Goal: Register for event/course

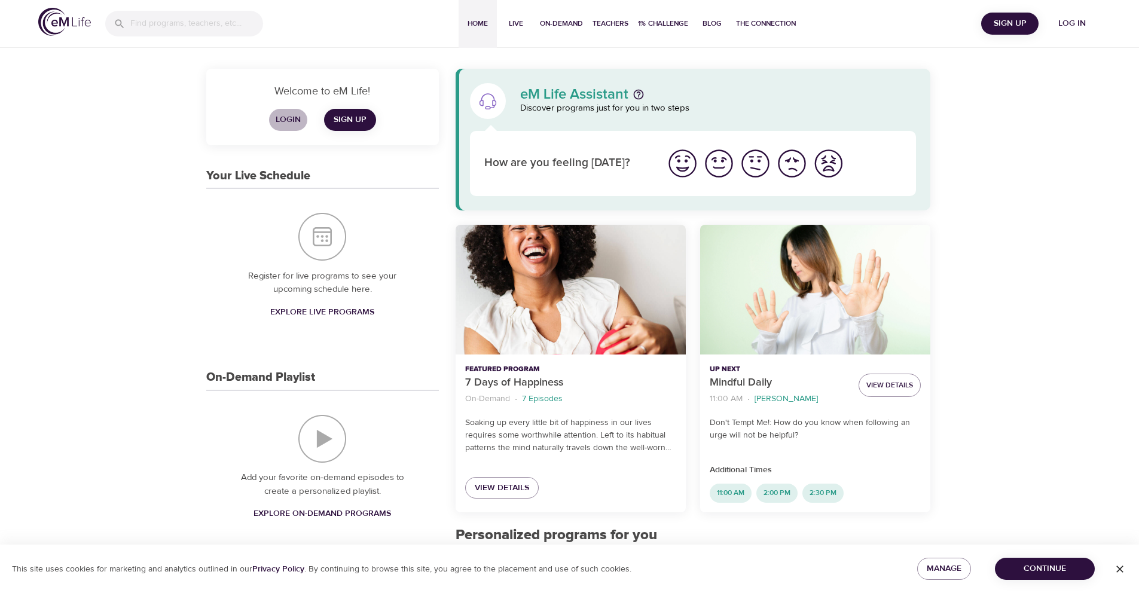
click at [299, 122] on span "Login" at bounding box center [288, 119] width 29 height 15
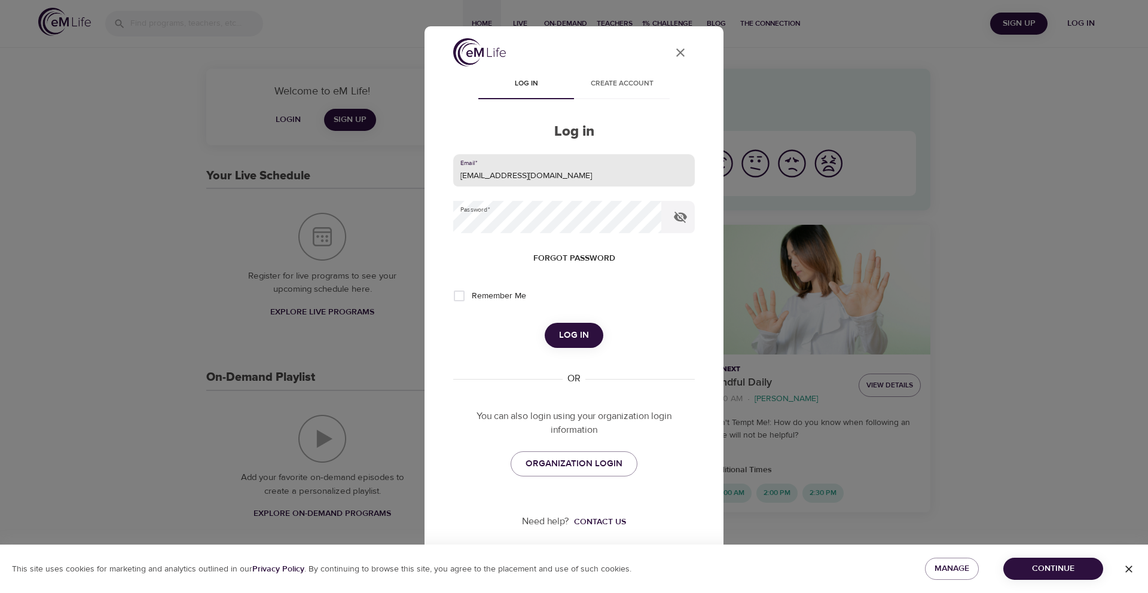
click at [543, 170] on input "trsmith@paseap.com" at bounding box center [574, 170] width 242 height 32
type input "beststep30@gmail.com"
click at [588, 334] on button "Log in" at bounding box center [574, 335] width 59 height 25
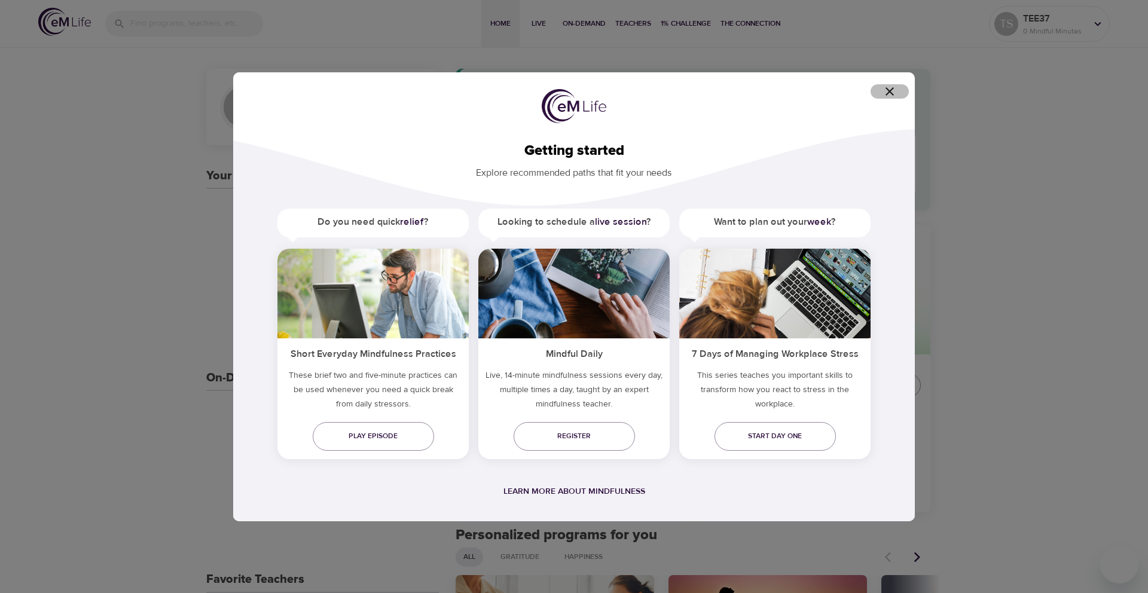
click at [894, 93] on icon "button" at bounding box center [889, 91] width 14 height 14
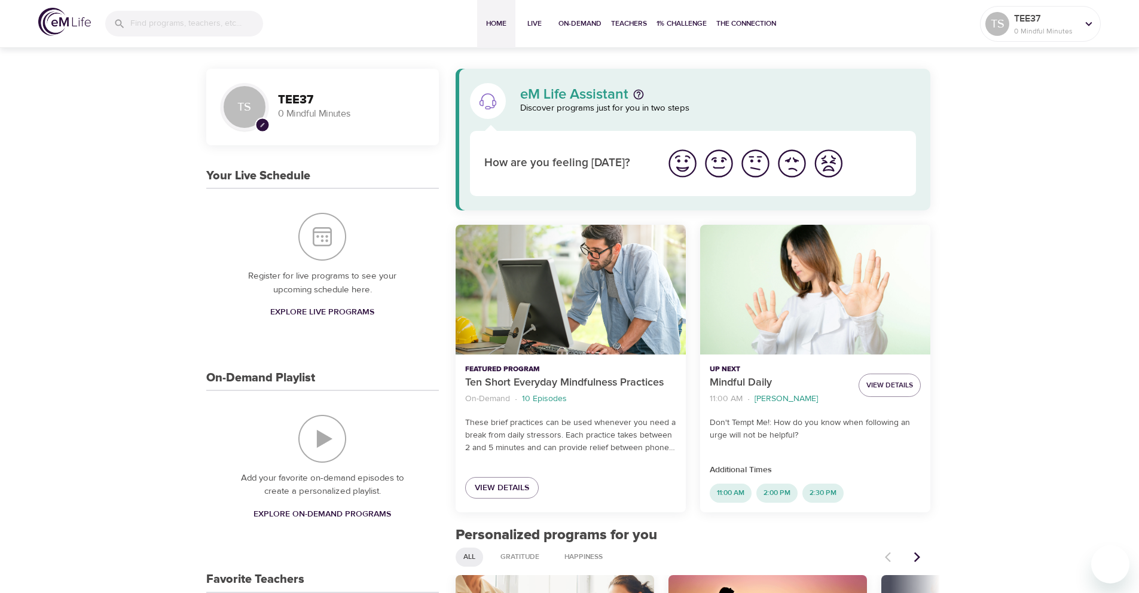
click at [74, 19] on img at bounding box center [64, 22] width 53 height 28
click at [573, 21] on span "On-Demand" at bounding box center [579, 23] width 43 height 13
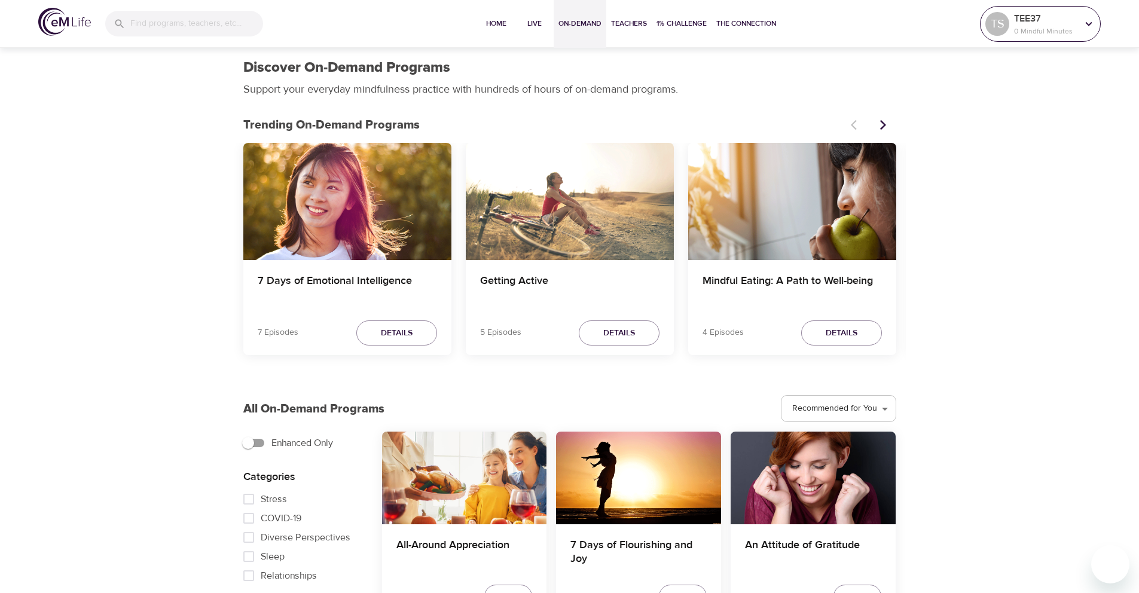
click at [1075, 24] on p "TEE37" at bounding box center [1045, 18] width 63 height 14
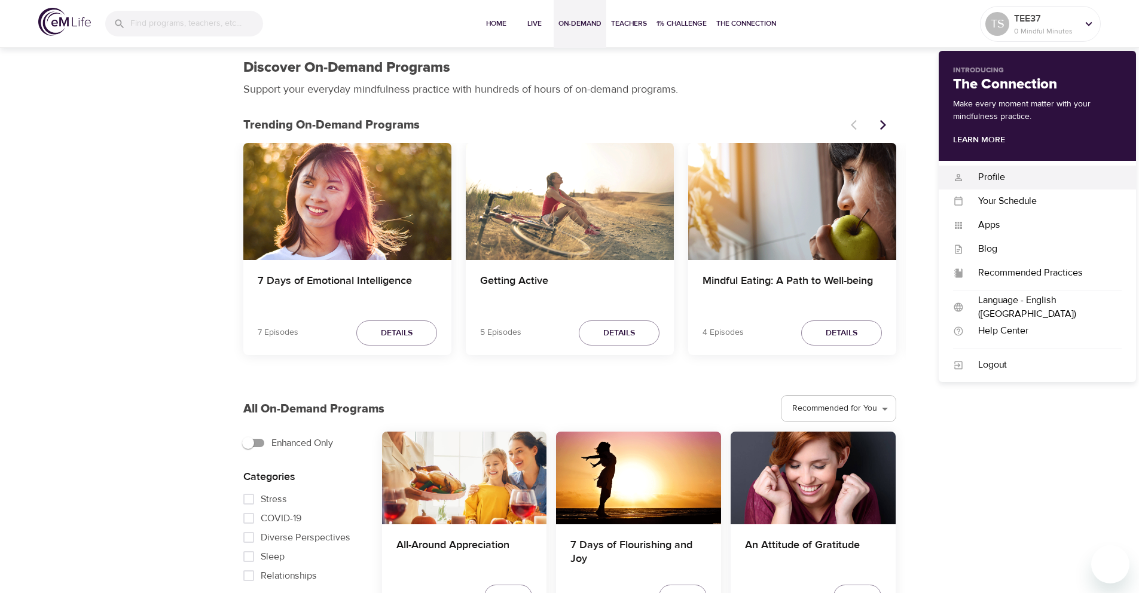
click at [986, 172] on div "Profile" at bounding box center [1043, 177] width 158 height 14
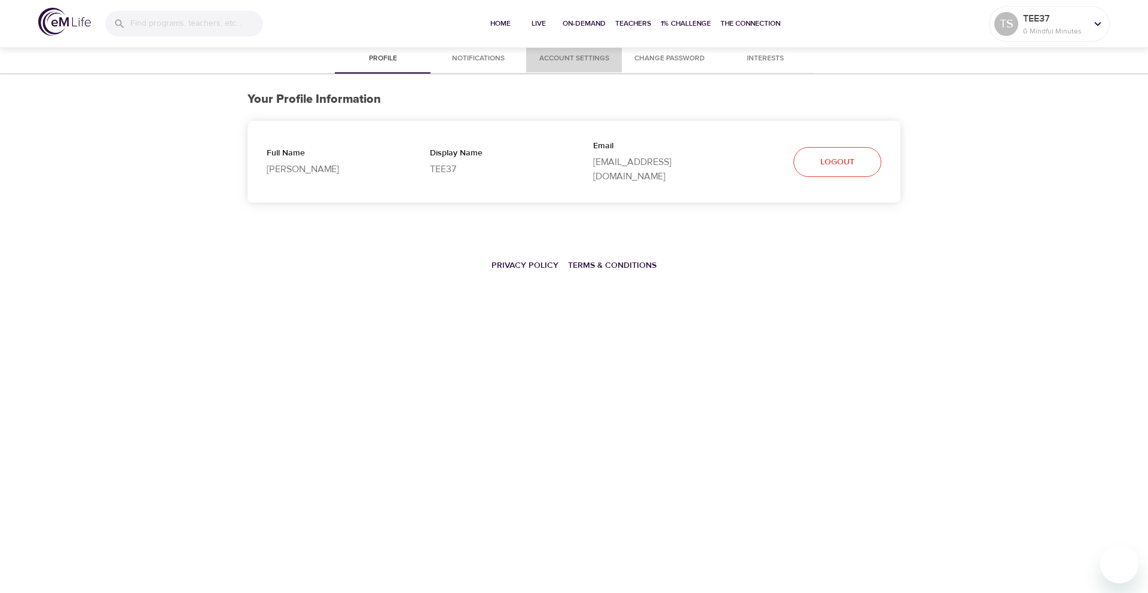
click at [601, 57] on span "Account Settings" at bounding box center [573, 59] width 81 height 13
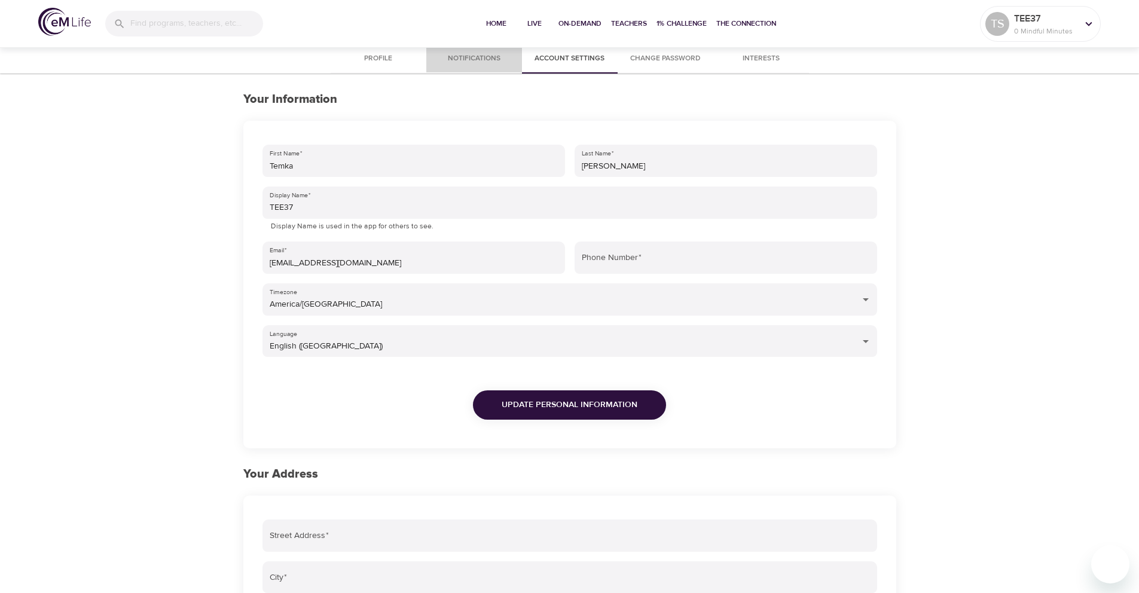
click at [478, 56] on span "Notifications" at bounding box center [473, 59] width 81 height 13
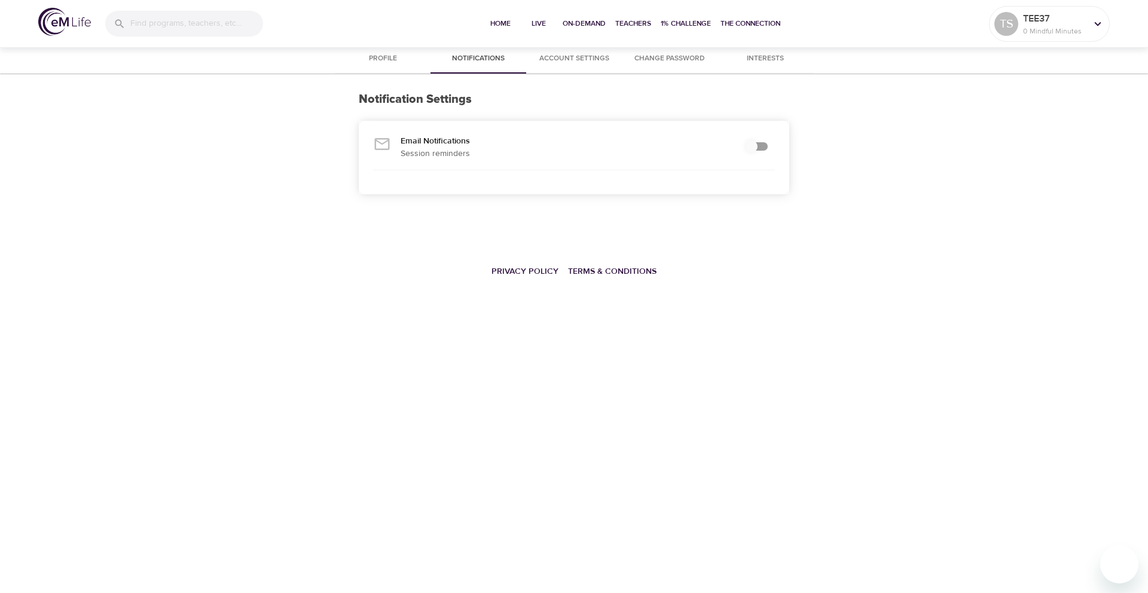
checkbox input "true"
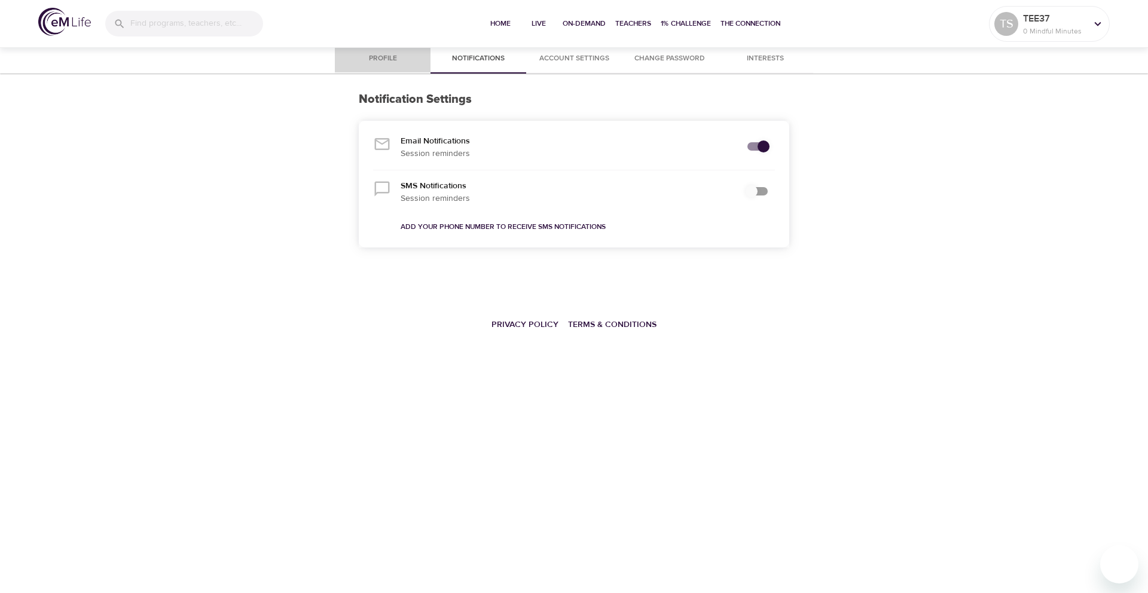
click at [386, 59] on span "Profile" at bounding box center [382, 59] width 81 height 13
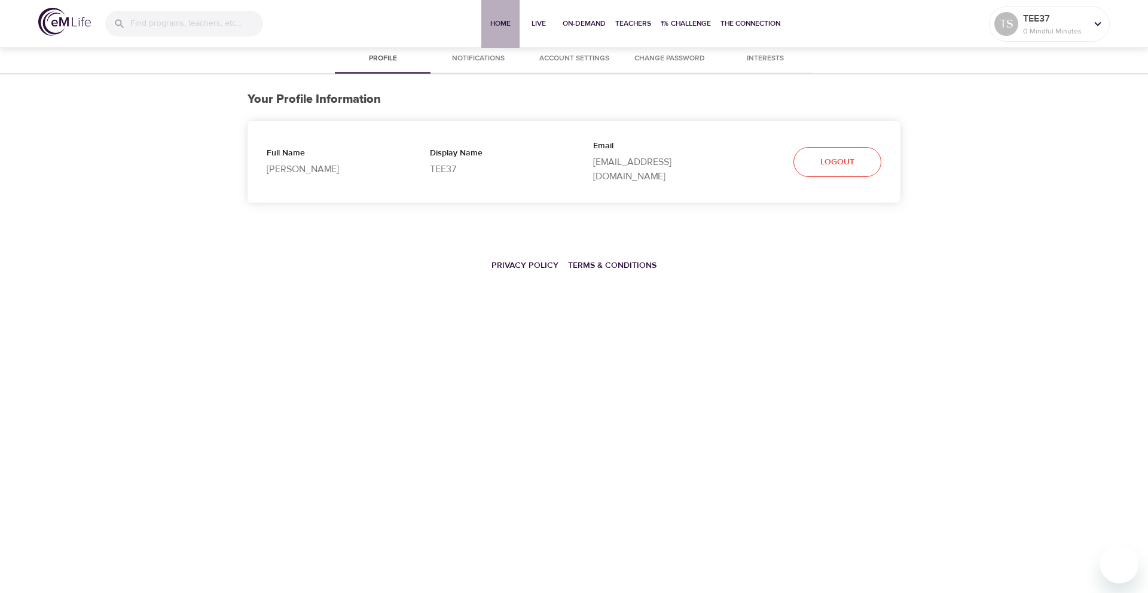
click at [509, 21] on span "Home" at bounding box center [500, 23] width 29 height 13
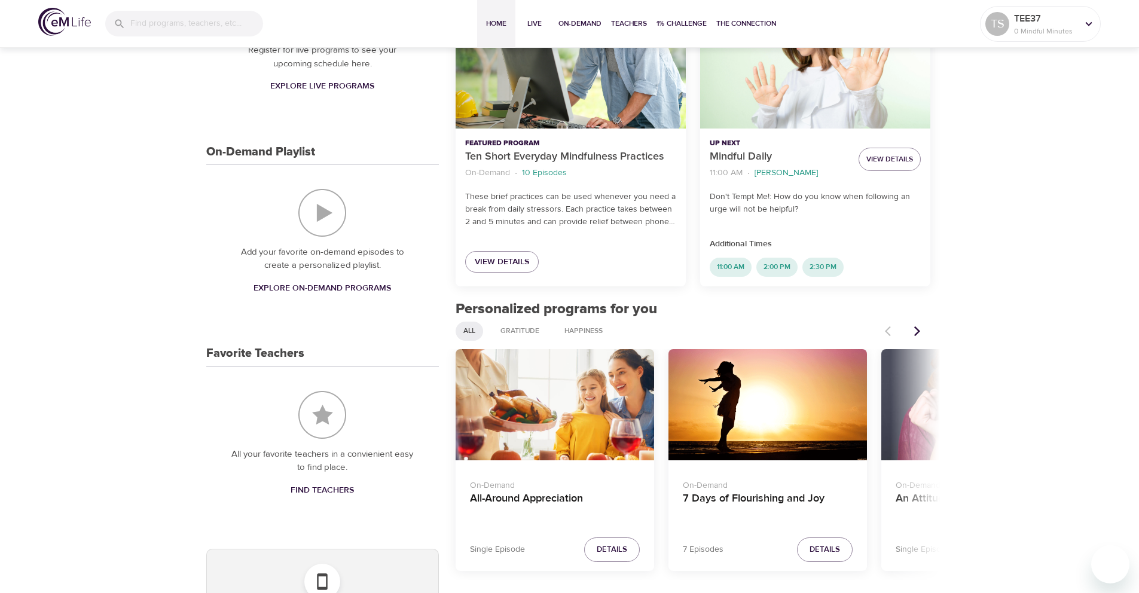
scroll to position [228, 0]
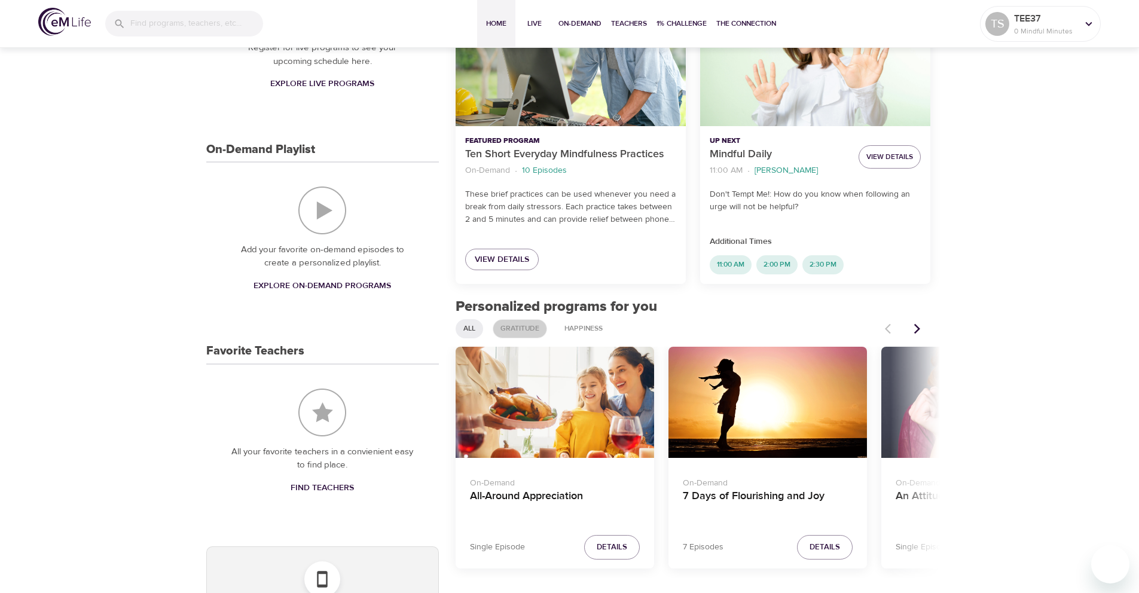
click at [525, 334] on div "Gratitude" at bounding box center [520, 328] width 54 height 19
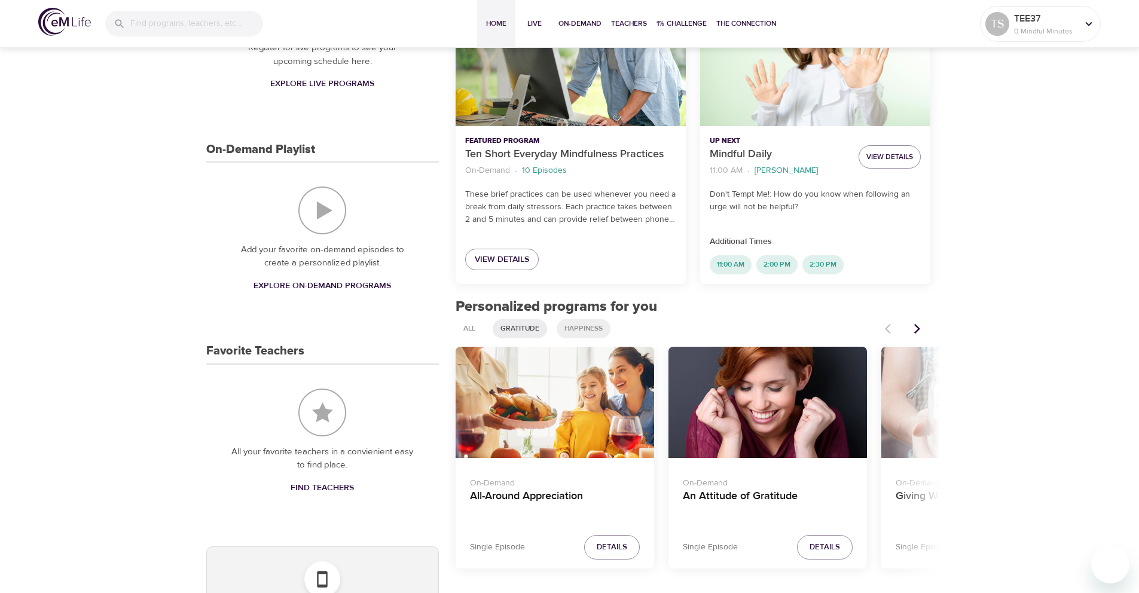
click at [593, 326] on span "Happiness" at bounding box center [583, 328] width 53 height 10
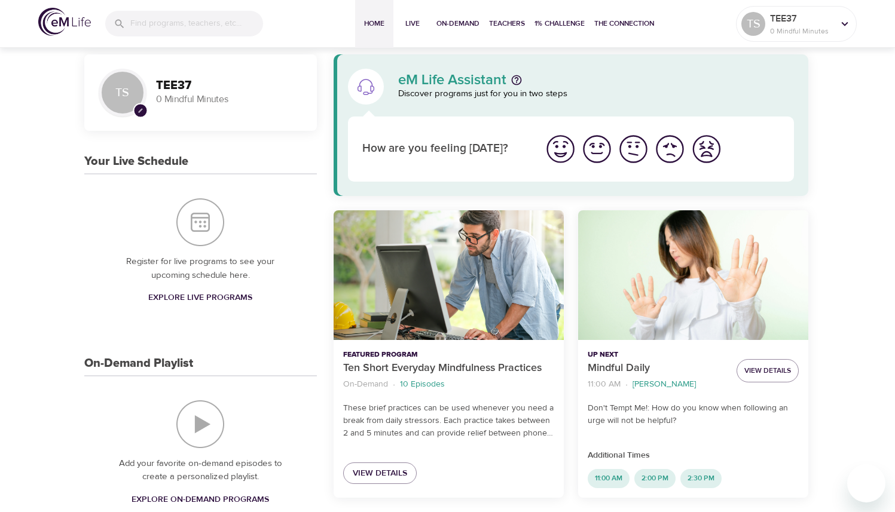
scroll to position [0, 0]
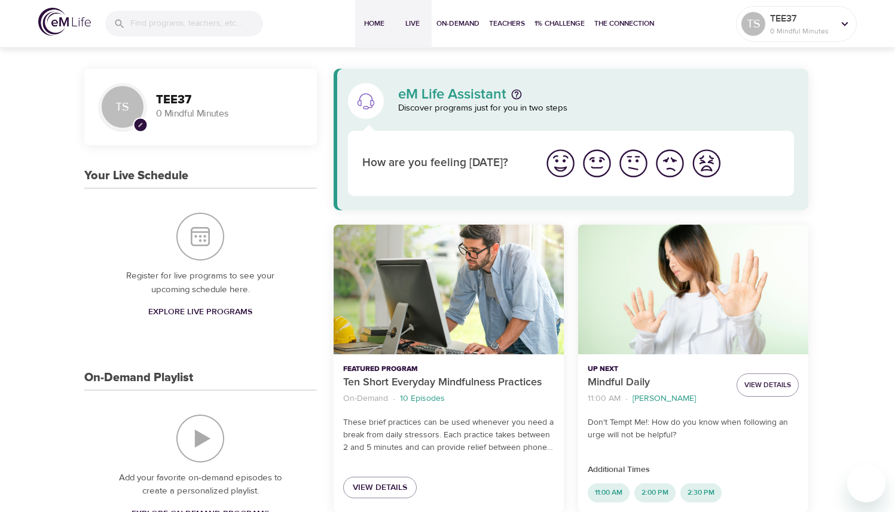
click at [415, 22] on span "Live" at bounding box center [412, 23] width 29 height 13
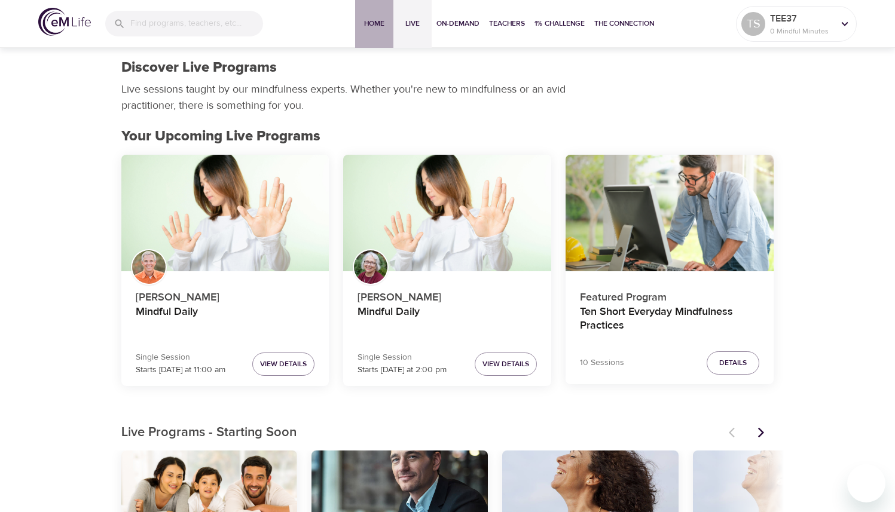
click at [362, 22] on span "Home" at bounding box center [374, 23] width 29 height 13
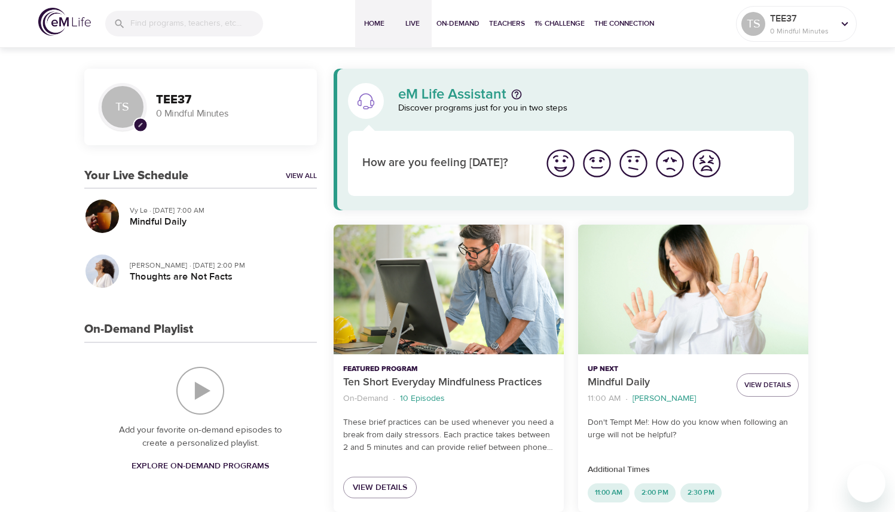
click at [420, 23] on span "Live" at bounding box center [412, 23] width 29 height 13
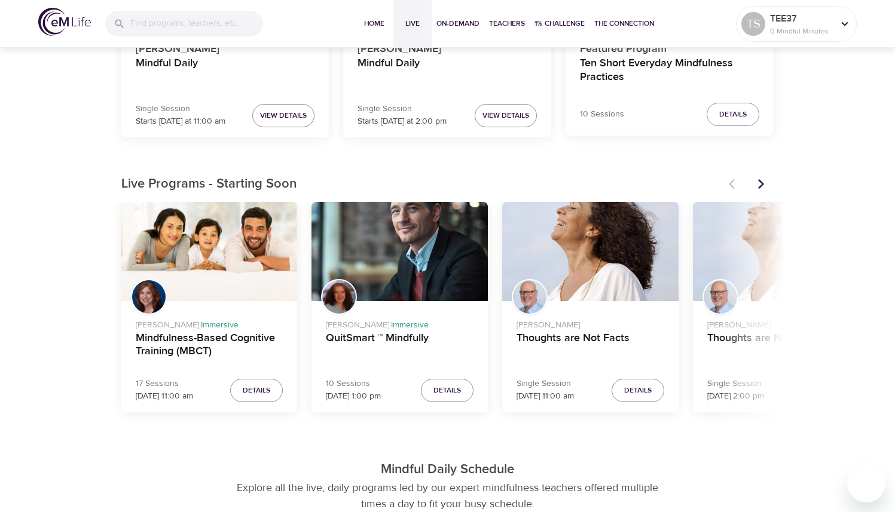
scroll to position [242, 0]
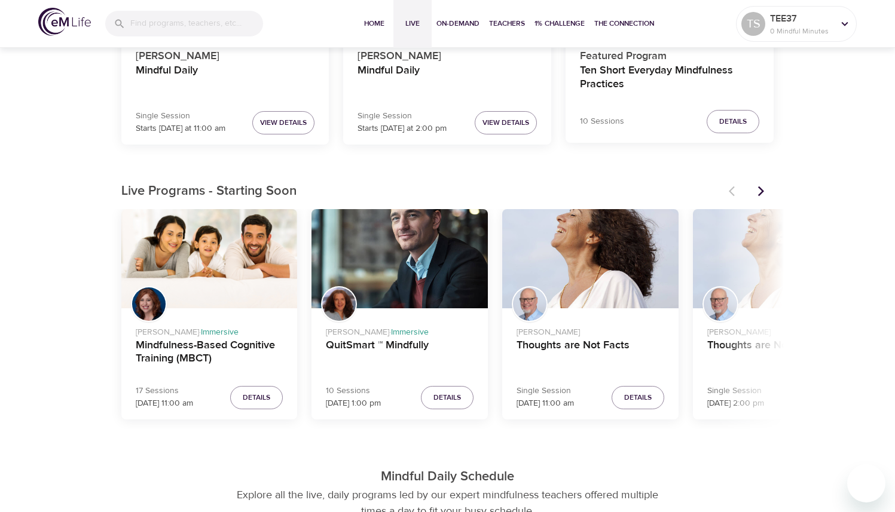
click at [760, 187] on icon "Next items" at bounding box center [761, 191] width 12 height 12
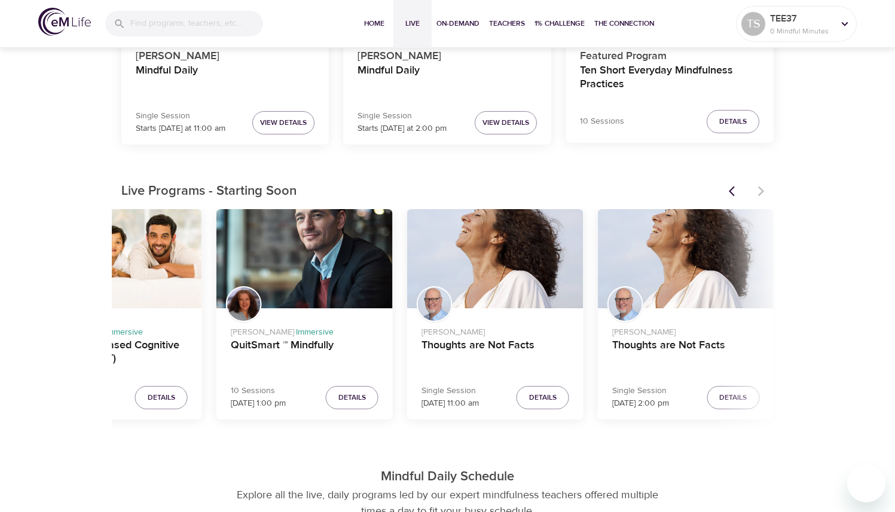
click at [760, 187] on div at bounding box center [748, 191] width 53 height 26
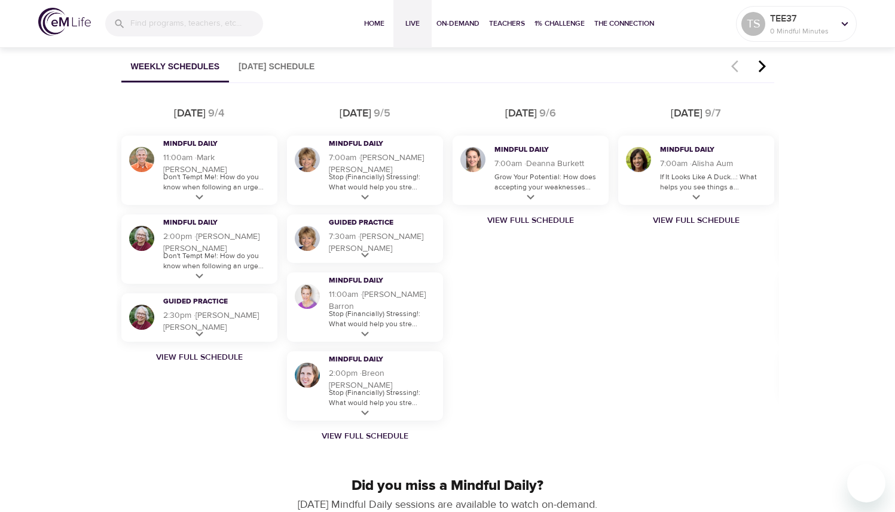
scroll to position [713, 0]
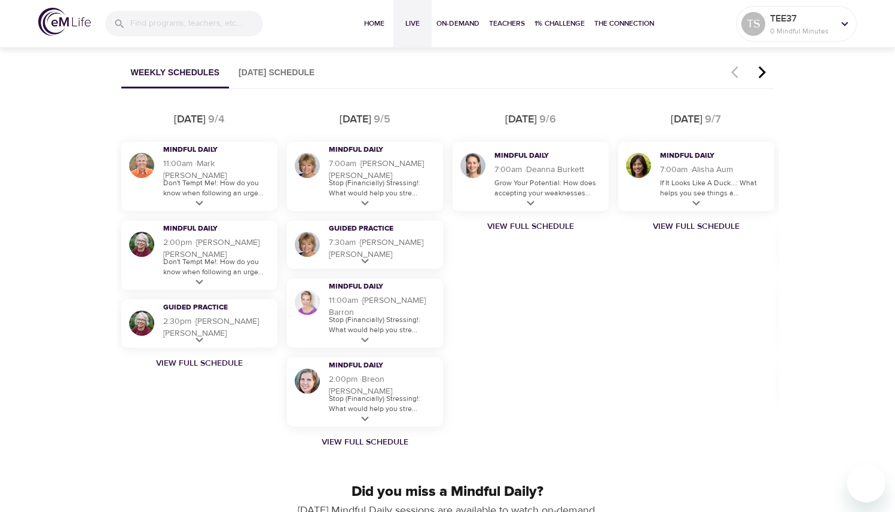
click at [761, 72] on icon "button" at bounding box center [762, 72] width 18 height 14
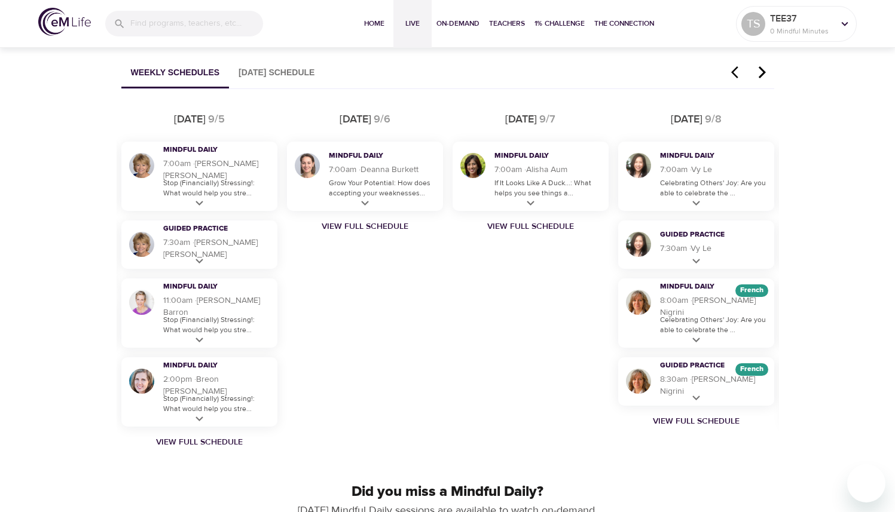
click at [761, 72] on icon "button" at bounding box center [762, 72] width 18 height 14
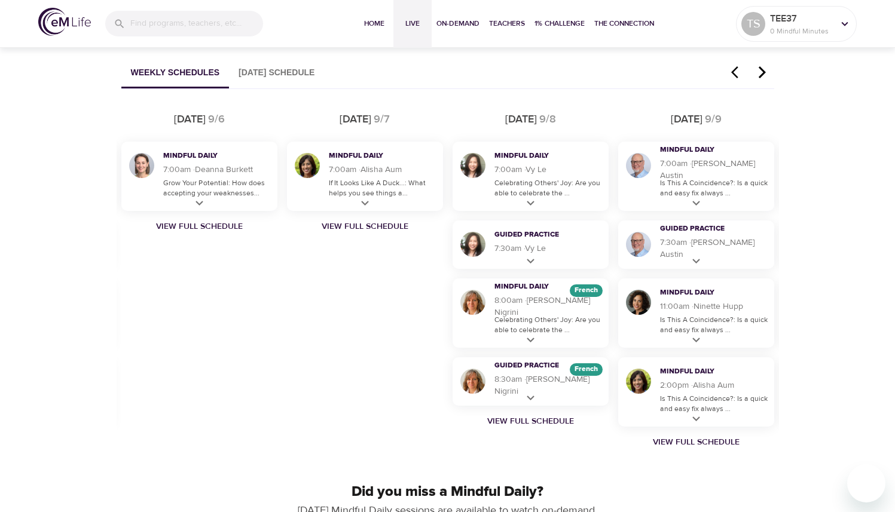
click at [762, 73] on icon "button" at bounding box center [762, 72] width 18 height 14
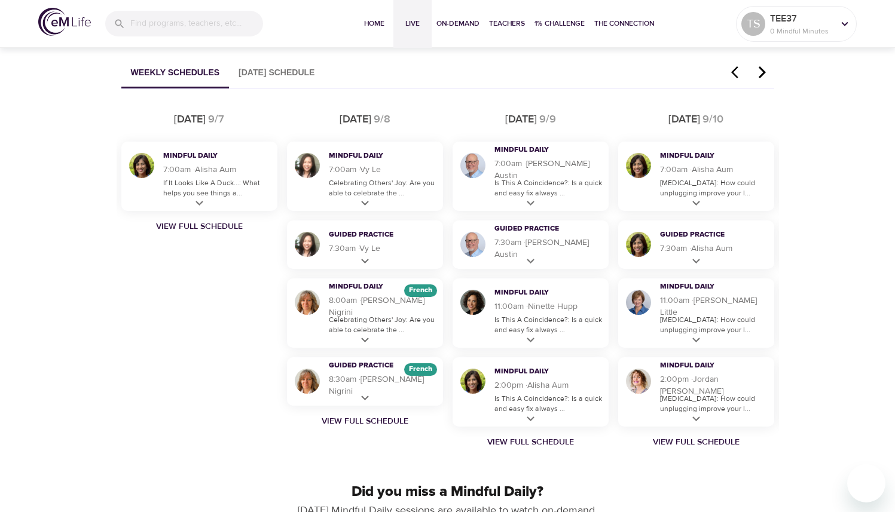
click at [762, 75] on icon "button" at bounding box center [761, 72] width 7 height 12
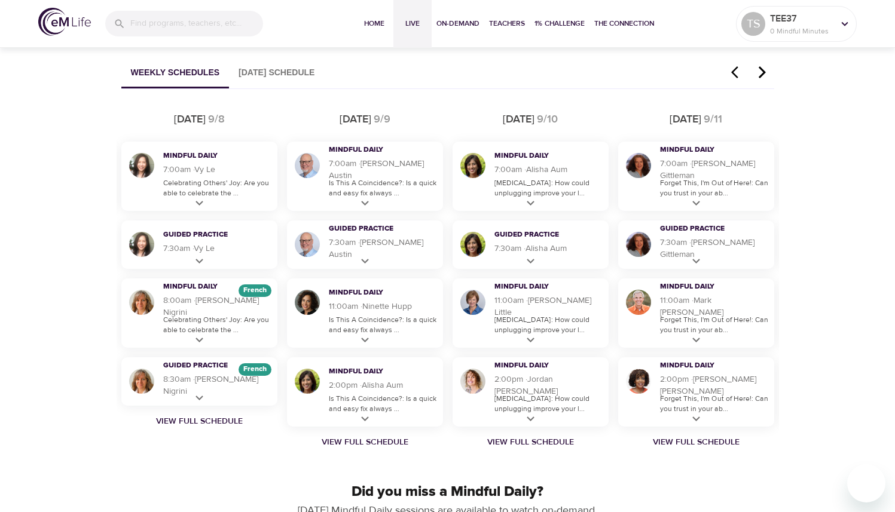
click at [762, 76] on icon "button" at bounding box center [762, 72] width 18 height 14
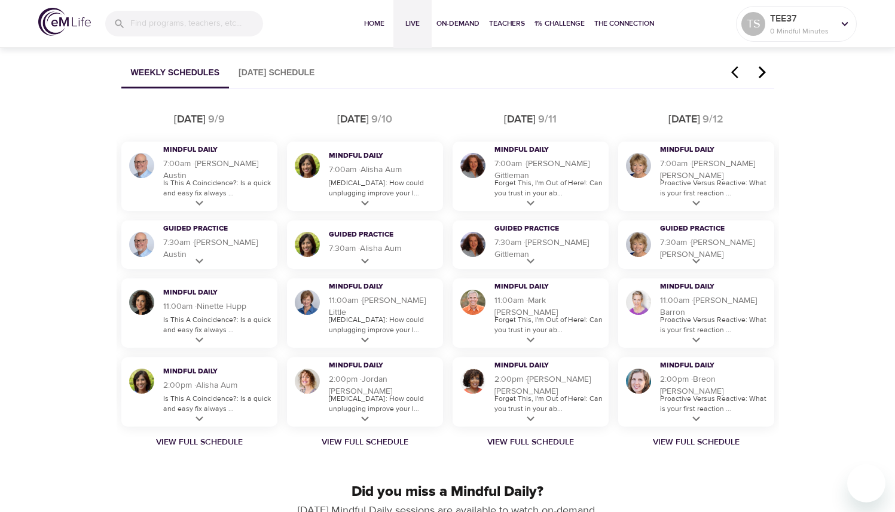
click at [762, 75] on icon "button" at bounding box center [761, 72] width 7 height 12
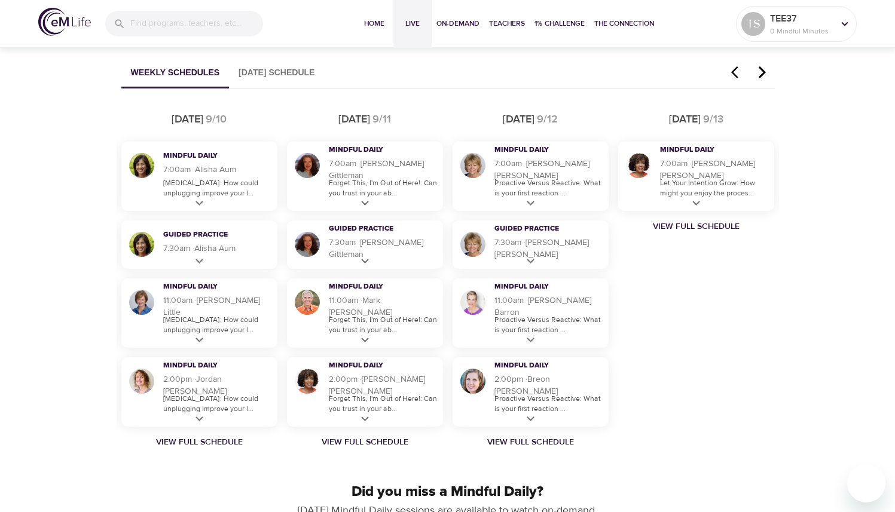
click at [762, 76] on icon "button" at bounding box center [762, 72] width 18 height 14
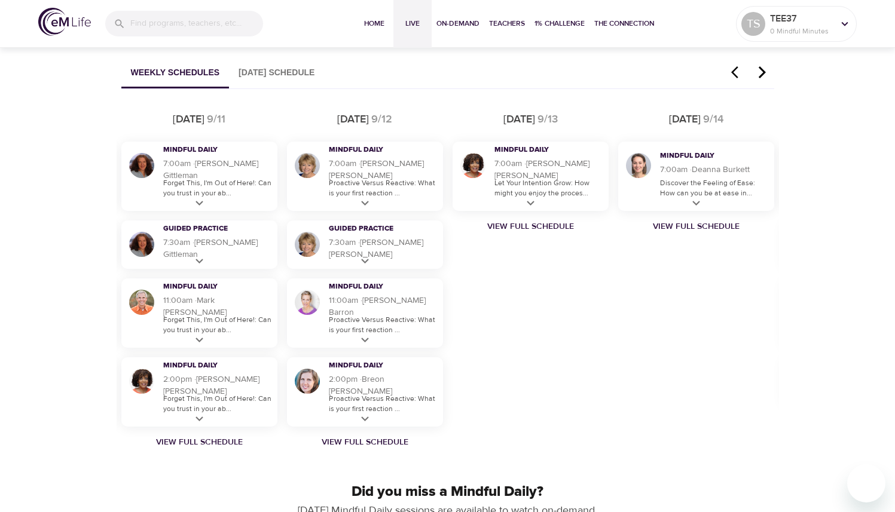
click at [762, 76] on icon "button" at bounding box center [762, 72] width 18 height 14
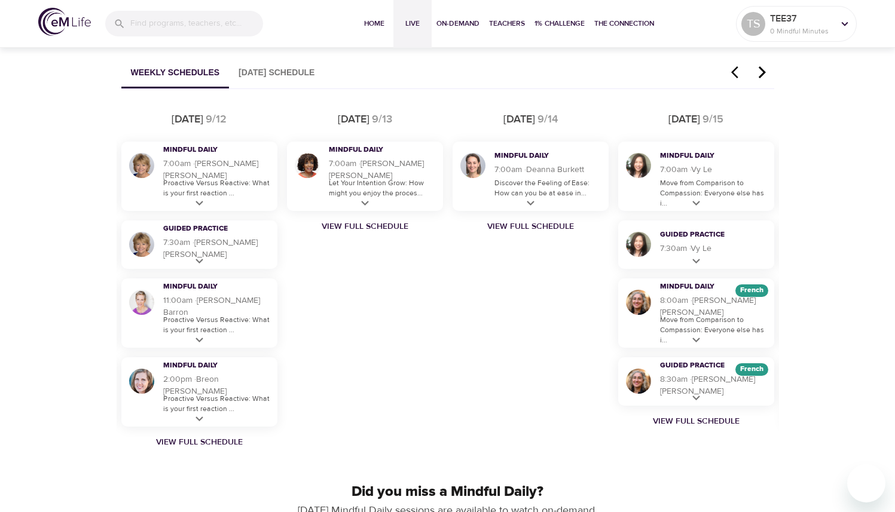
click at [762, 77] on icon "button" at bounding box center [762, 72] width 18 height 14
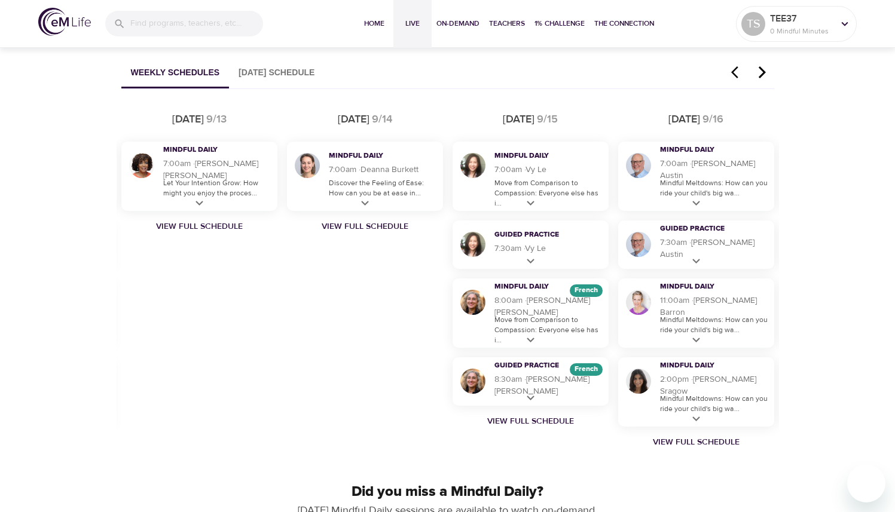
click at [762, 77] on icon "button" at bounding box center [762, 72] width 18 height 14
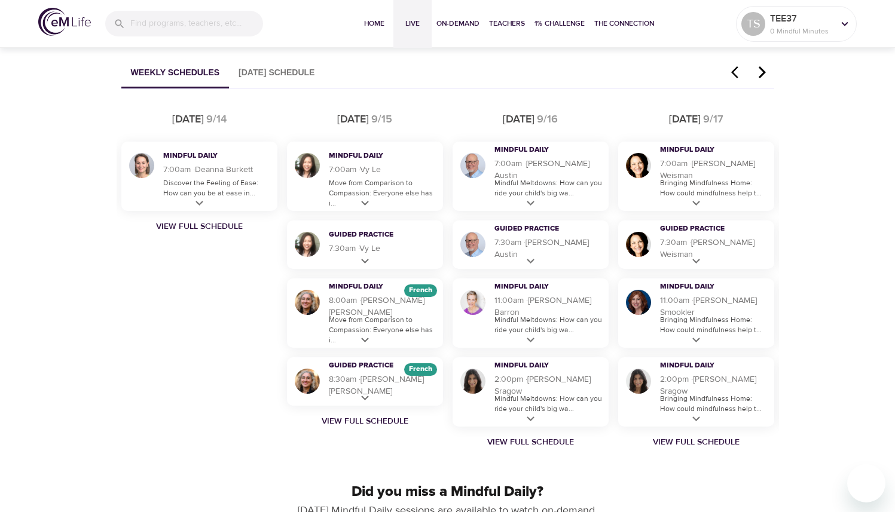
click at [762, 78] on icon "button" at bounding box center [762, 72] width 18 height 14
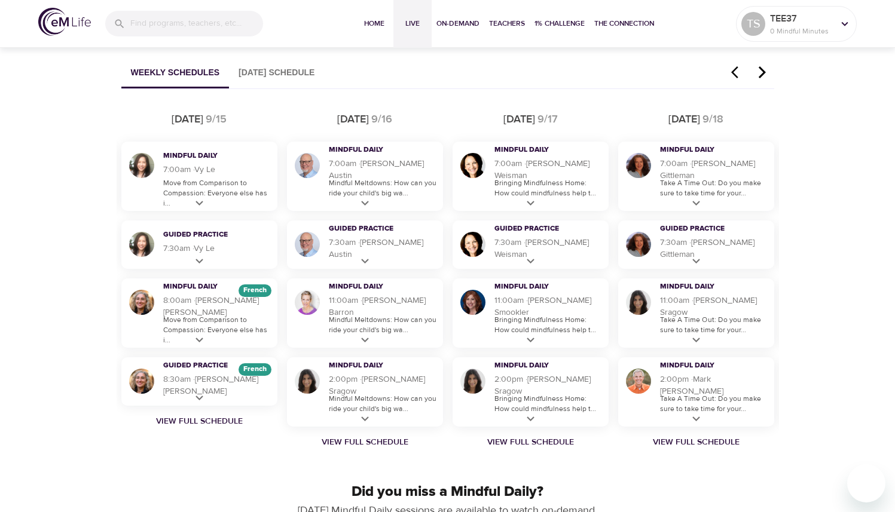
click at [762, 74] on icon "button" at bounding box center [761, 72] width 7 height 12
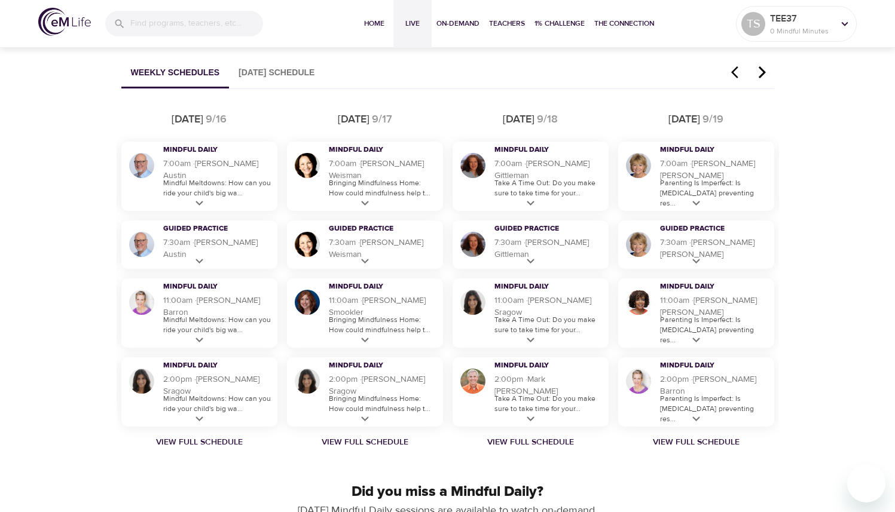
click at [762, 68] on icon "button" at bounding box center [761, 72] width 7 height 12
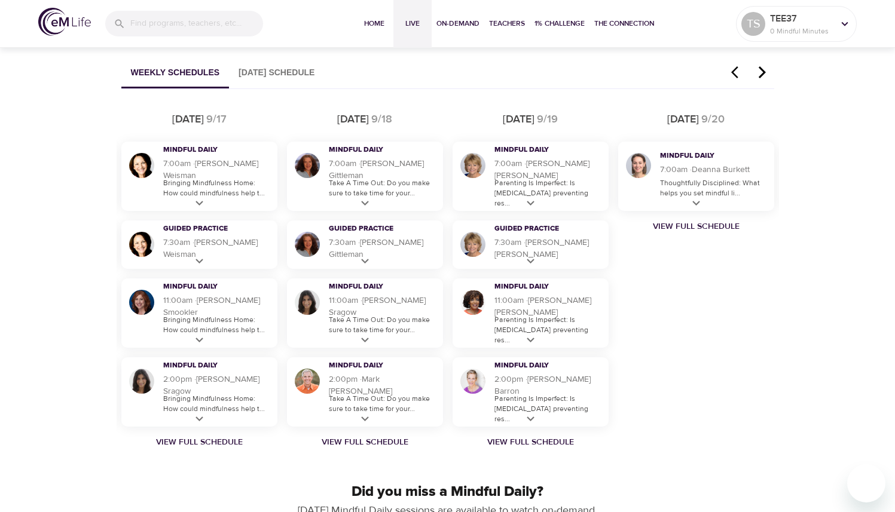
click at [762, 69] on icon "button" at bounding box center [761, 72] width 7 height 12
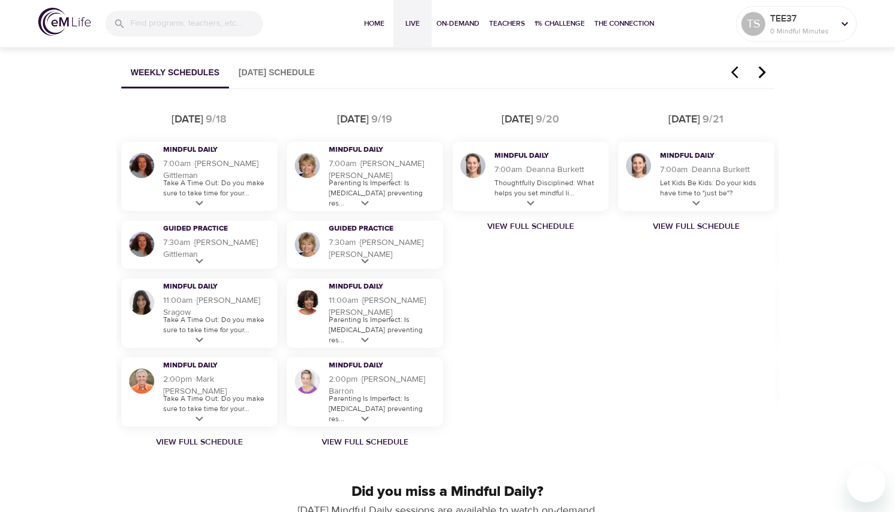
click at [762, 69] on icon "button" at bounding box center [761, 72] width 7 height 12
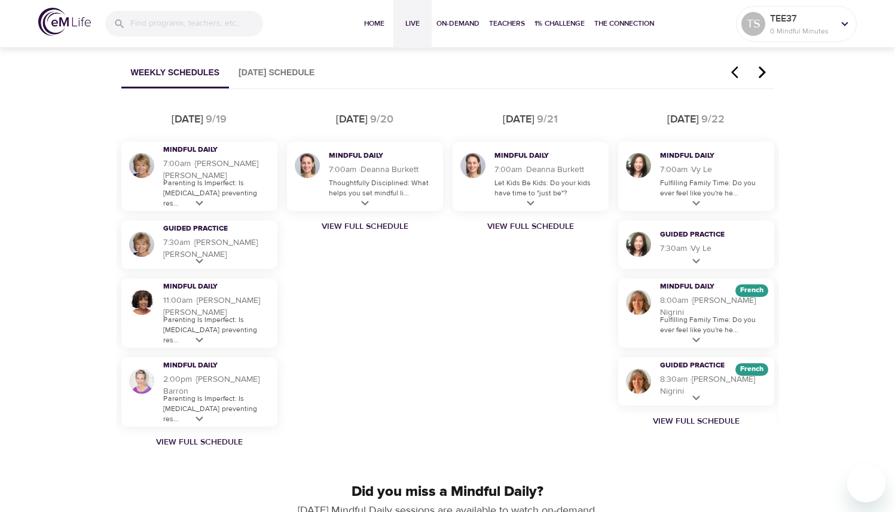
click at [762, 69] on icon "button" at bounding box center [761, 72] width 7 height 12
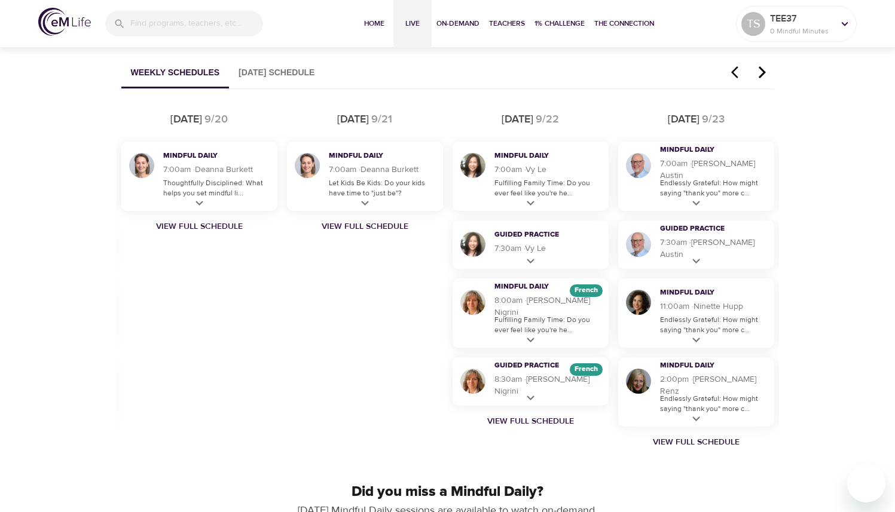
click at [762, 69] on icon "button" at bounding box center [761, 72] width 7 height 12
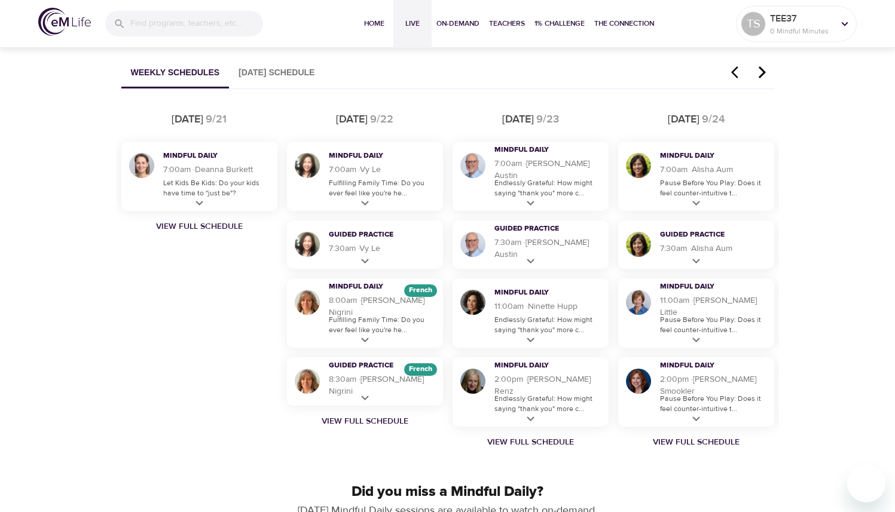
click at [762, 69] on icon "button" at bounding box center [761, 72] width 7 height 12
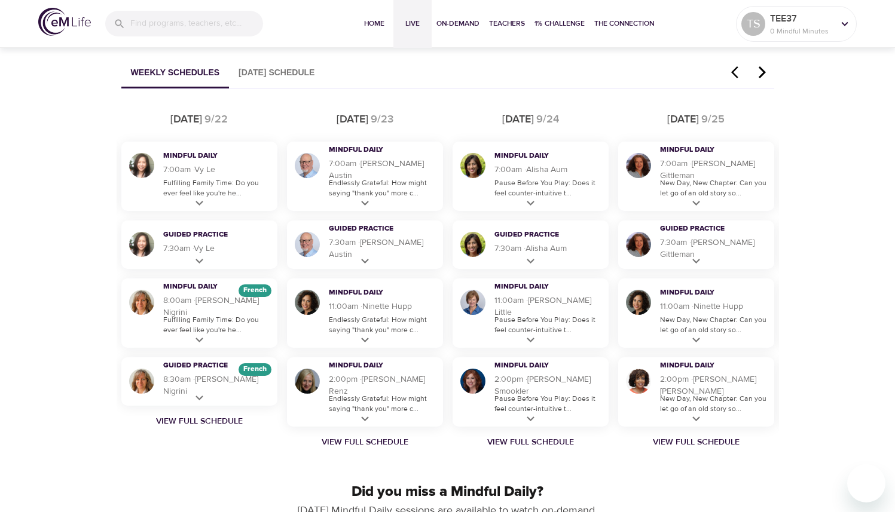
click at [762, 69] on icon "button" at bounding box center [761, 72] width 7 height 12
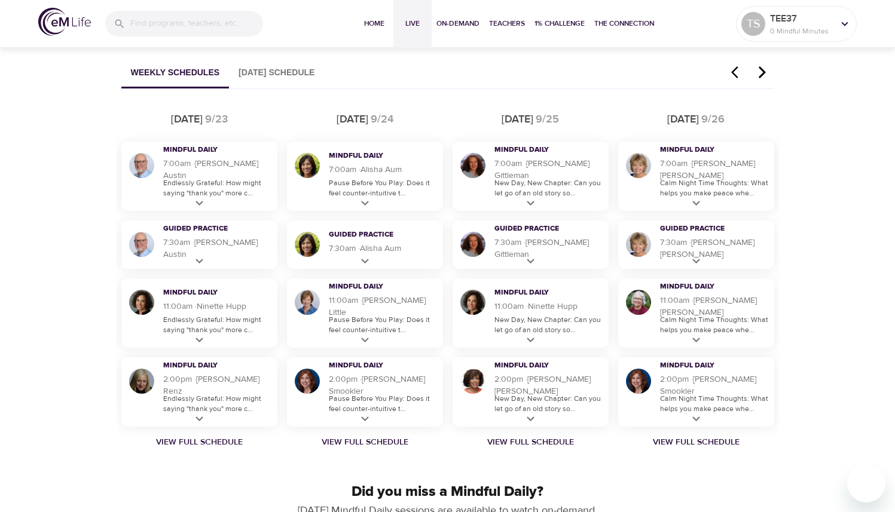
click at [762, 73] on icon "button" at bounding box center [762, 72] width 18 height 14
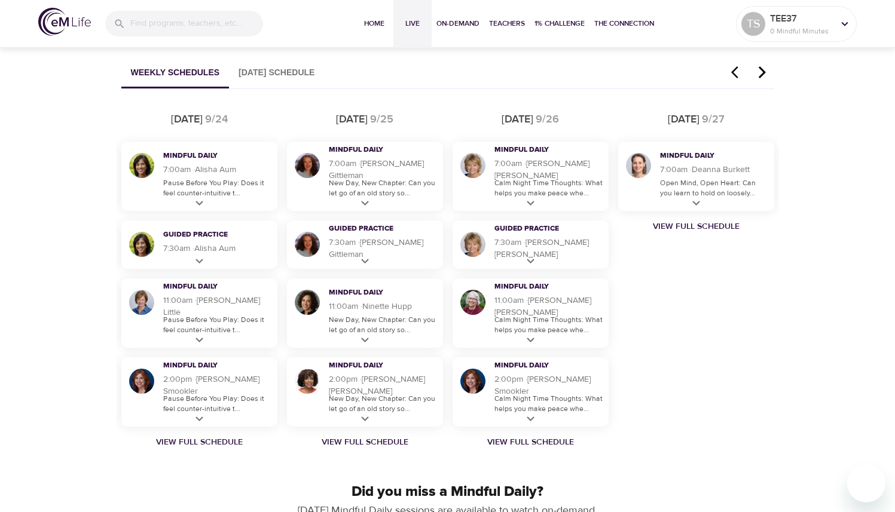
click at [762, 73] on icon "button" at bounding box center [762, 72] width 18 height 14
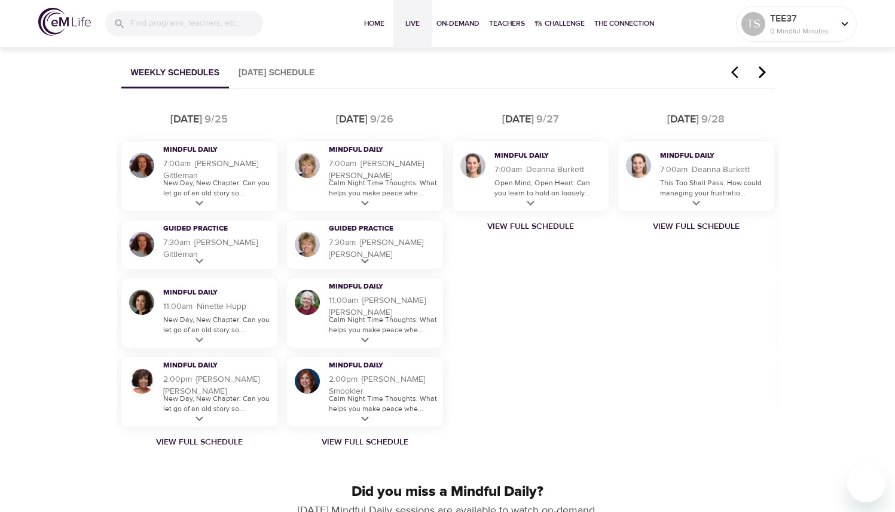
click at [762, 74] on icon "button" at bounding box center [761, 72] width 7 height 12
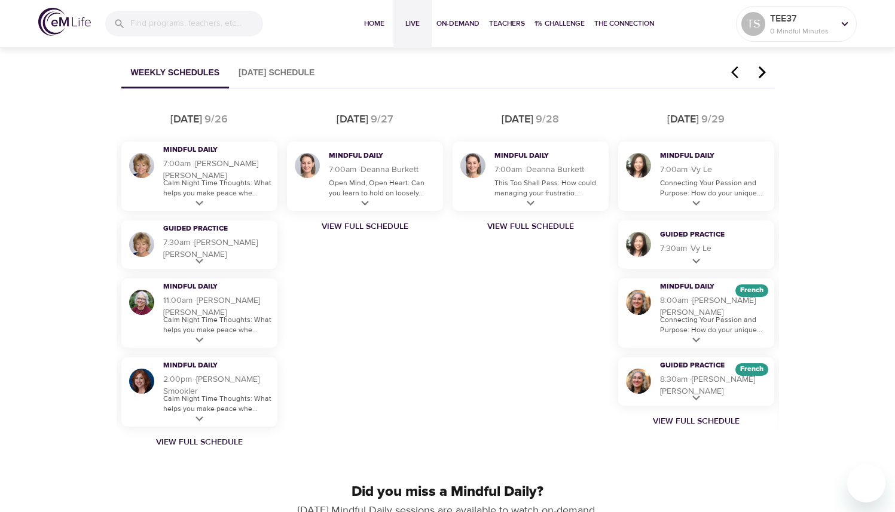
click at [762, 74] on icon "button" at bounding box center [761, 72] width 7 height 12
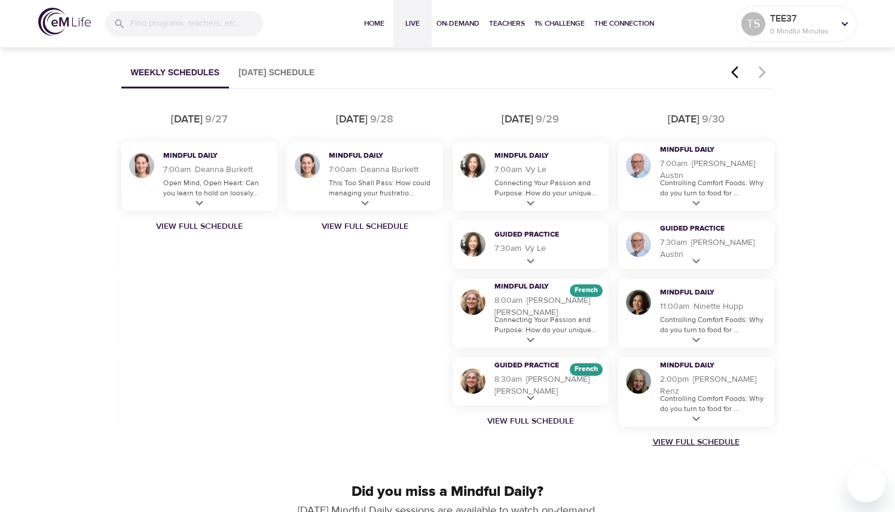
click at [667, 447] on link "View Full Schedule" at bounding box center [696, 442] width 166 height 12
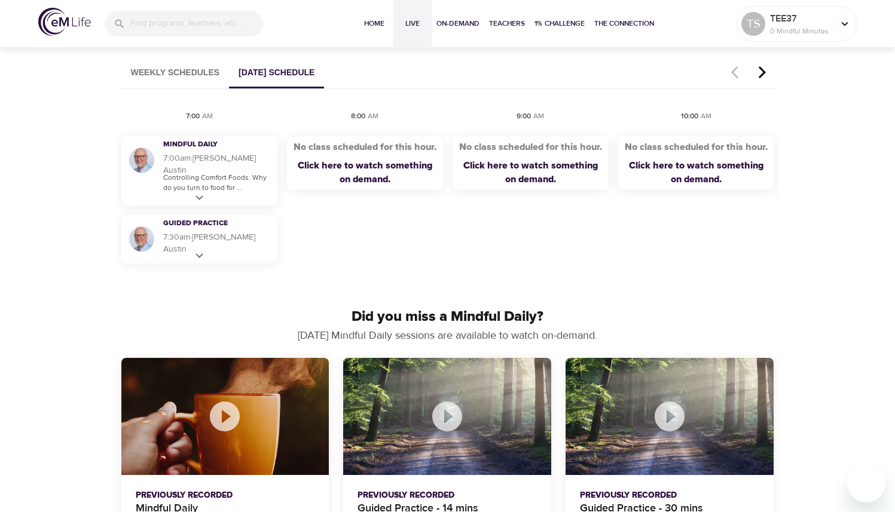
click at [760, 72] on icon "button" at bounding box center [762, 72] width 18 height 14
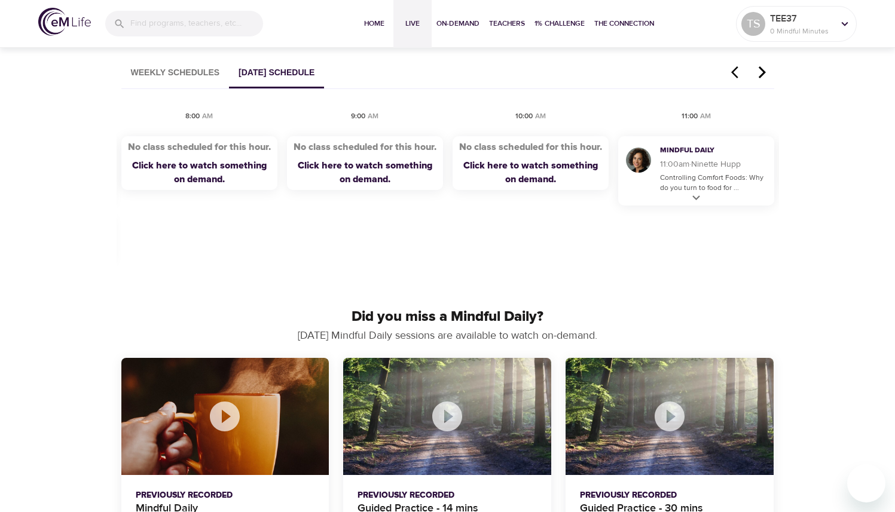
click at [760, 72] on icon "button" at bounding box center [762, 72] width 18 height 14
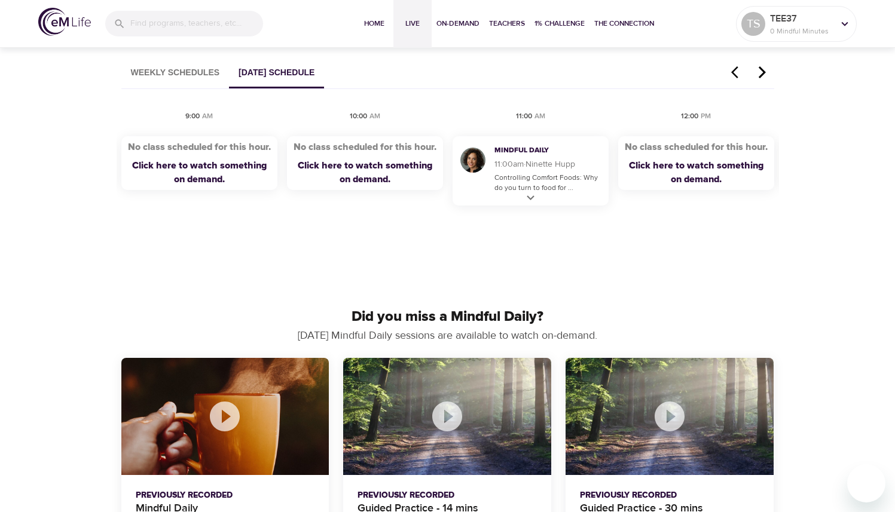
click at [760, 72] on icon "button" at bounding box center [762, 72] width 18 height 14
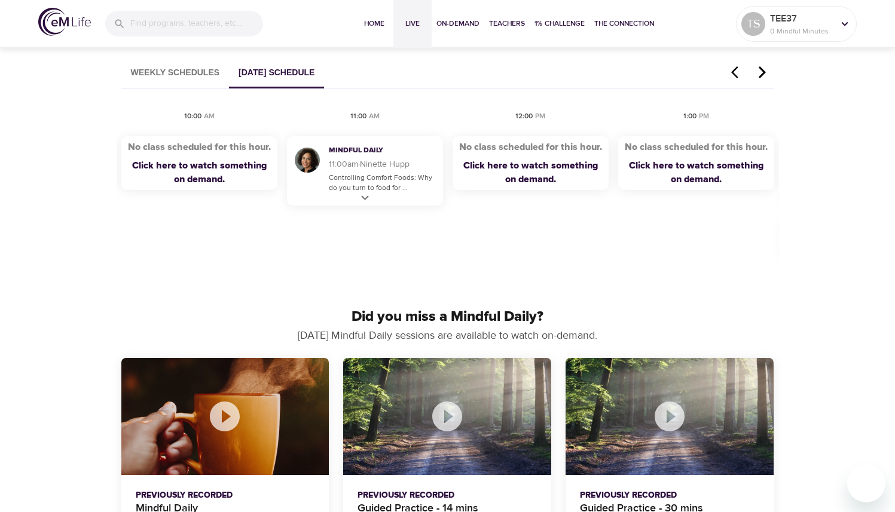
click at [760, 72] on icon "button" at bounding box center [762, 72] width 18 height 14
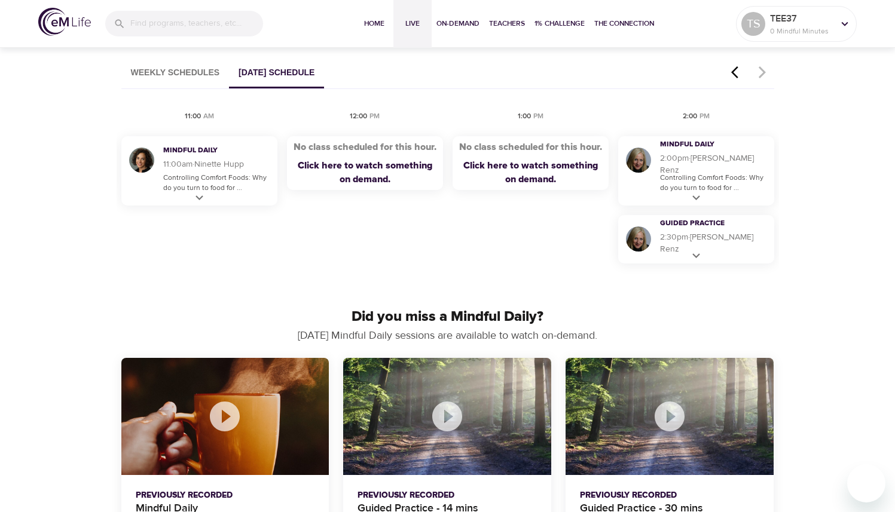
click at [738, 71] on icon "button" at bounding box center [738, 72] width 18 height 14
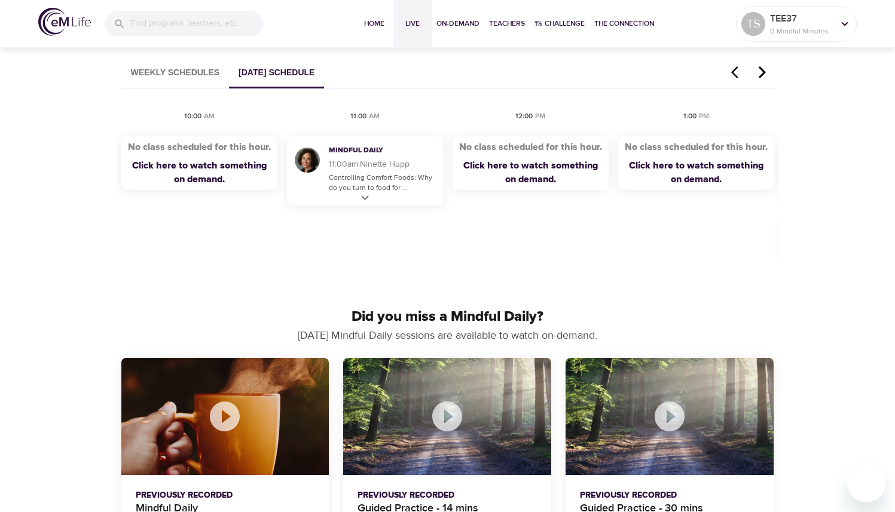
click at [738, 71] on icon "button" at bounding box center [738, 72] width 18 height 14
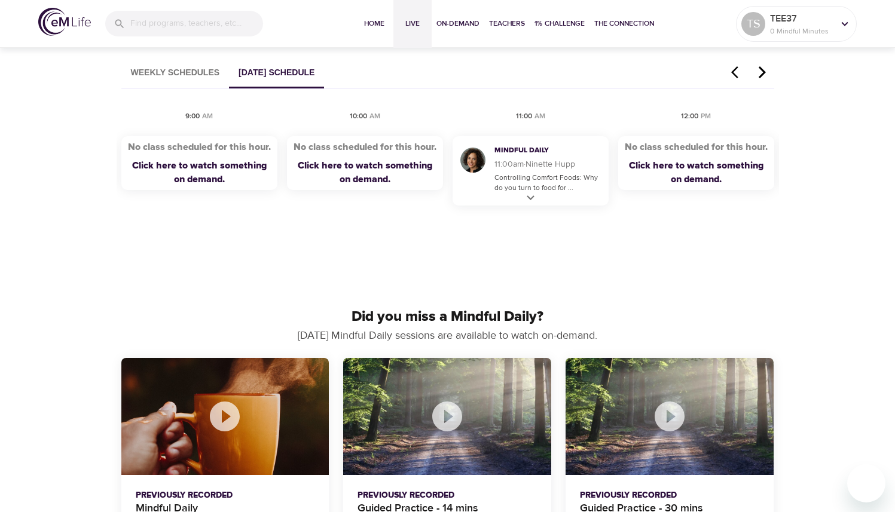
click at [738, 71] on icon "button" at bounding box center [738, 72] width 18 height 14
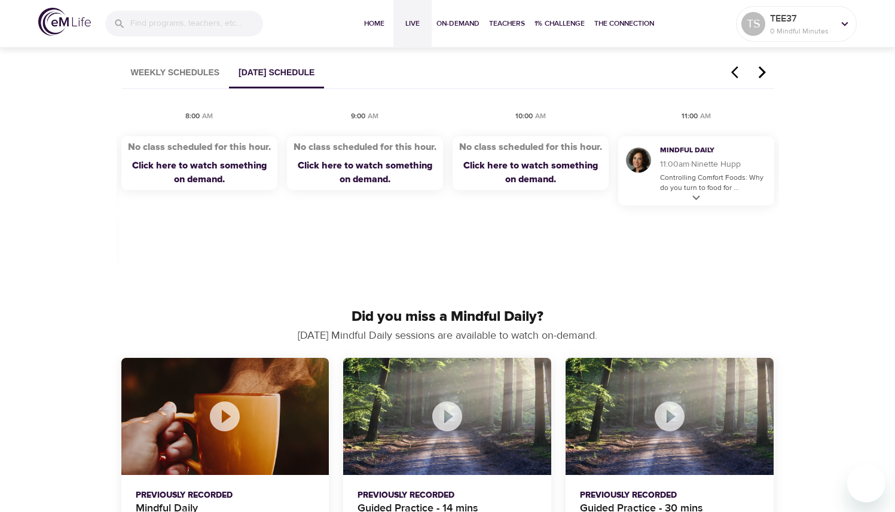
click at [738, 71] on icon "button" at bounding box center [738, 72] width 18 height 14
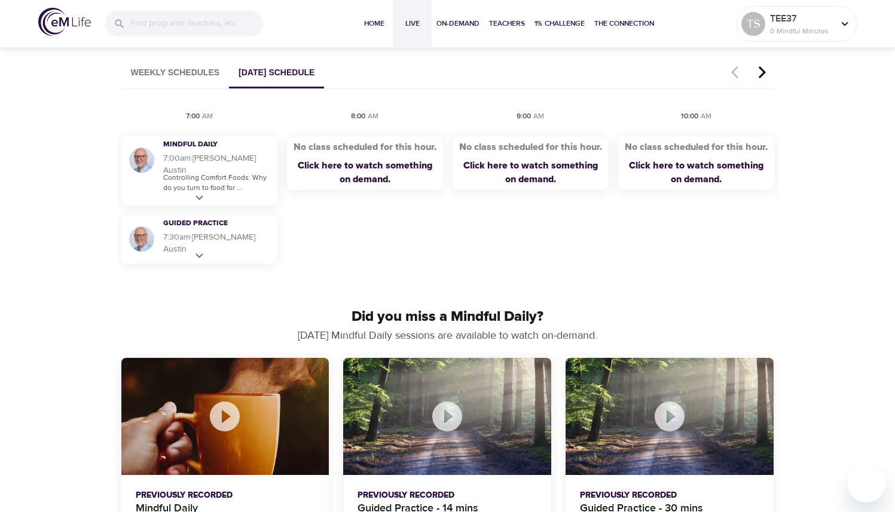
click at [763, 72] on icon "button" at bounding box center [761, 72] width 7 height 12
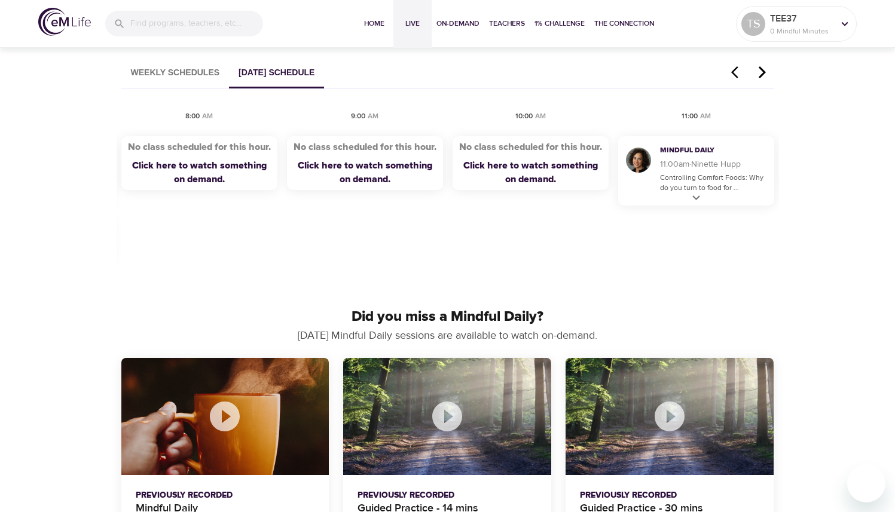
click at [763, 73] on icon "button" at bounding box center [761, 72] width 7 height 12
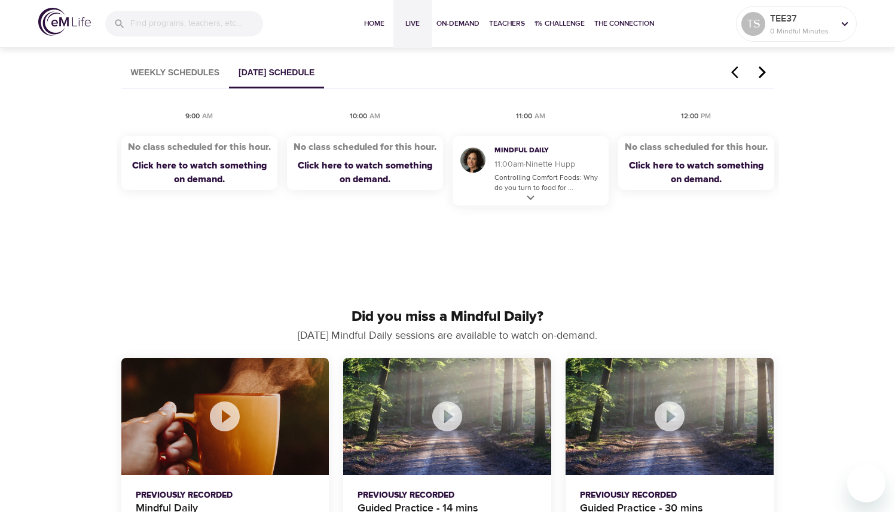
click at [761, 71] on icon "button" at bounding box center [762, 72] width 18 height 14
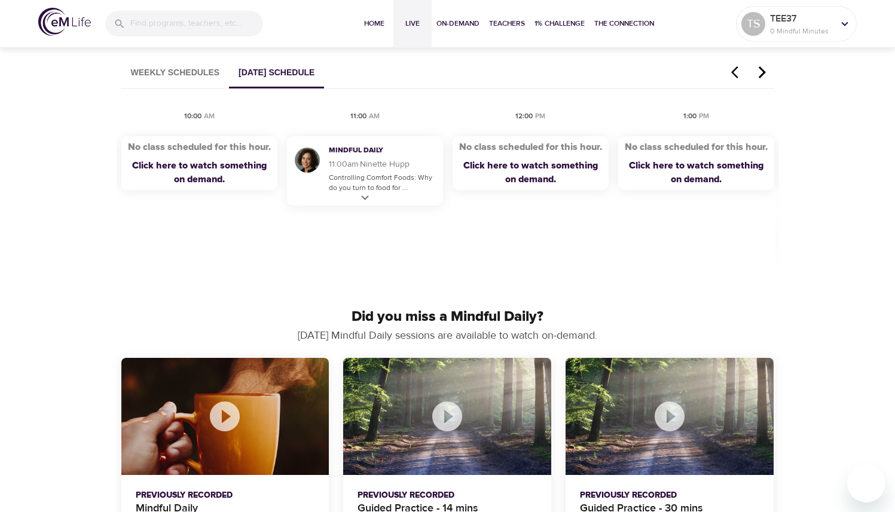
click at [761, 71] on icon "button" at bounding box center [762, 72] width 18 height 14
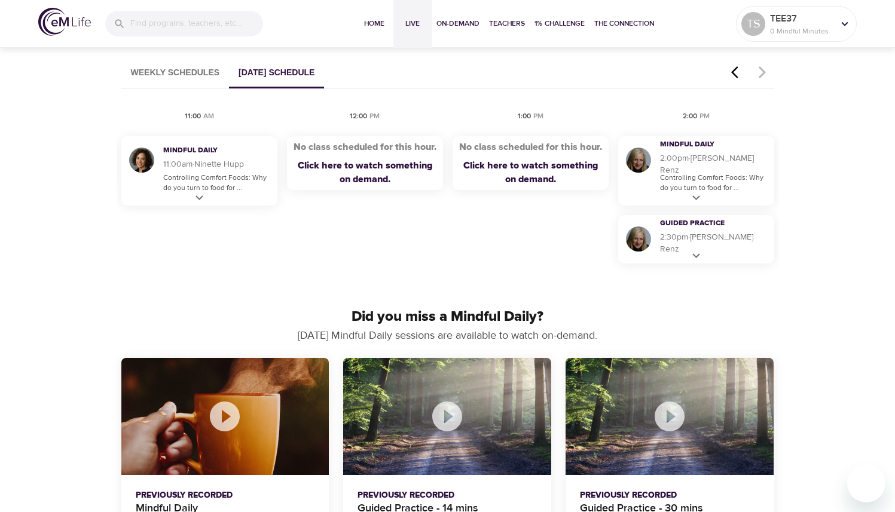
select select "trending"
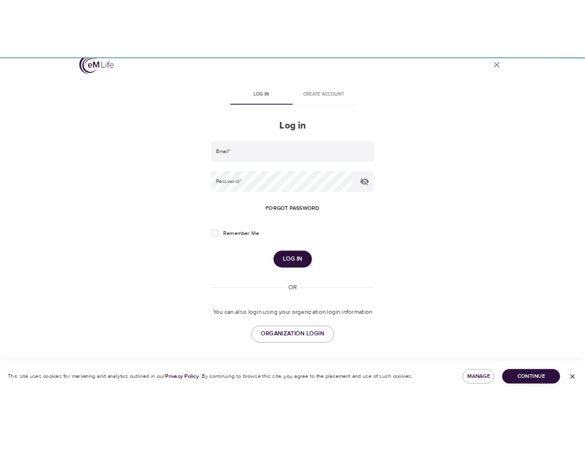
scroll to position [17, 0]
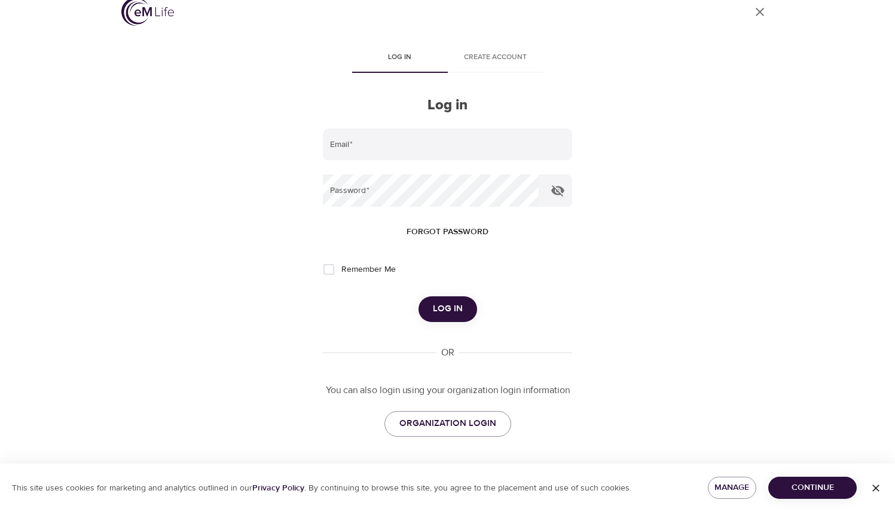
type input "trsmith@paseap.com"
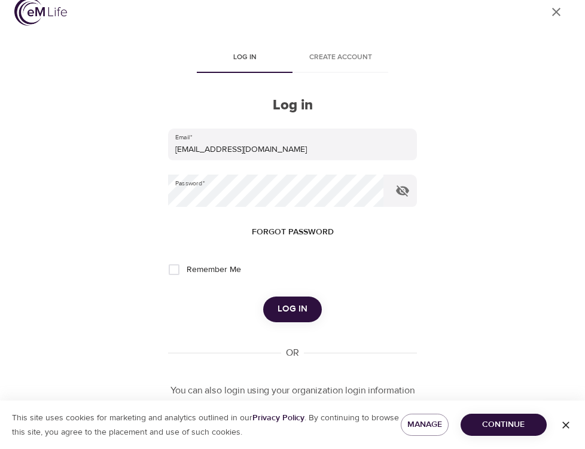
scroll to position [17, 0]
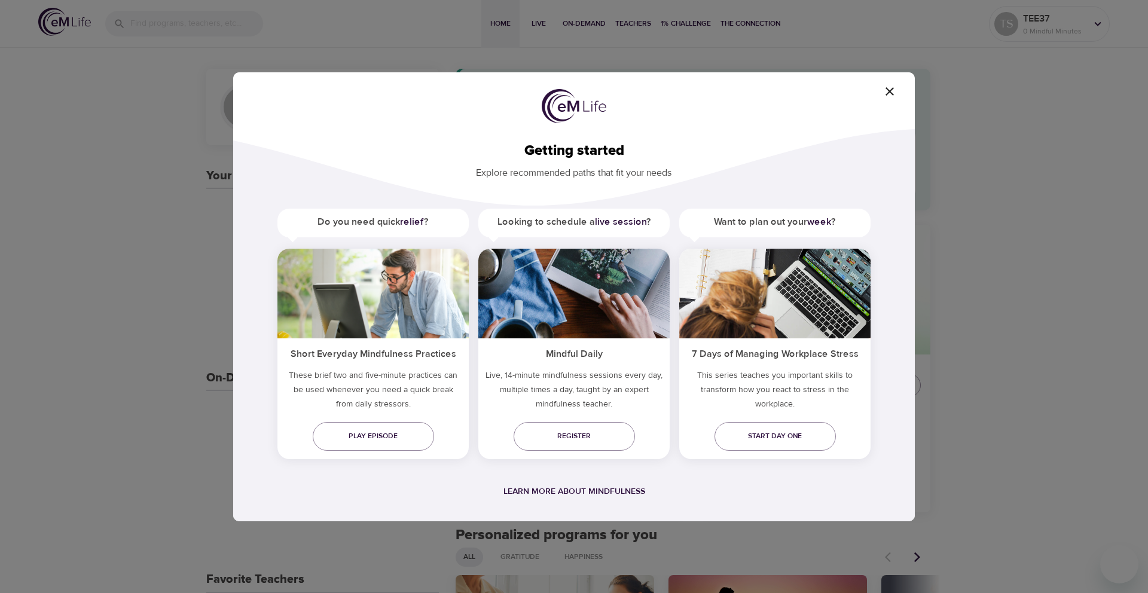
click at [890, 93] on icon "button" at bounding box center [889, 91] width 14 height 14
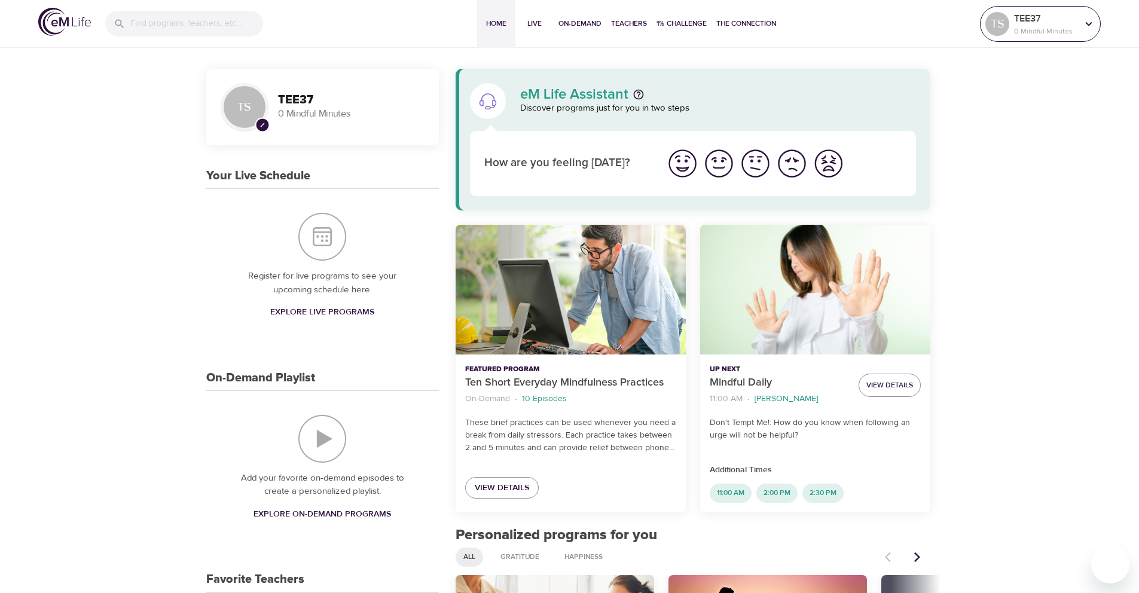
click at [1078, 32] on div "TEE37 0 Mindful Minutes" at bounding box center [1046, 24] width 68 height 30
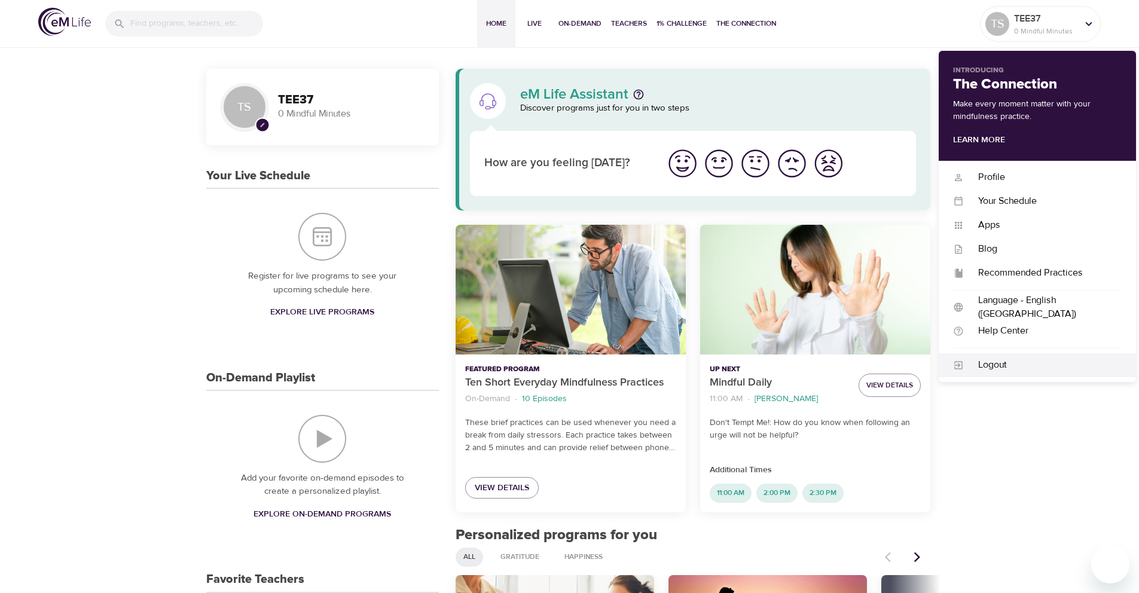
click at [995, 366] on div "Logout" at bounding box center [1043, 365] width 158 height 14
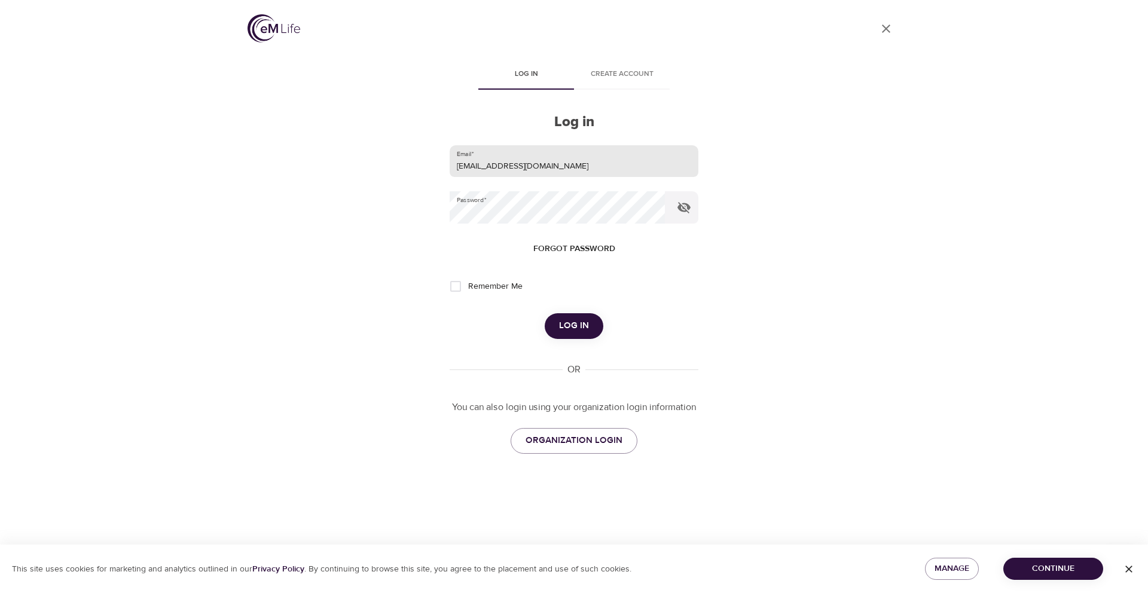
click at [522, 162] on input "beststep30@gmail.com" at bounding box center [574, 161] width 249 height 32
type input "trsmith@paseap.com"
click at [582, 328] on span "Log in" at bounding box center [574, 326] width 30 height 16
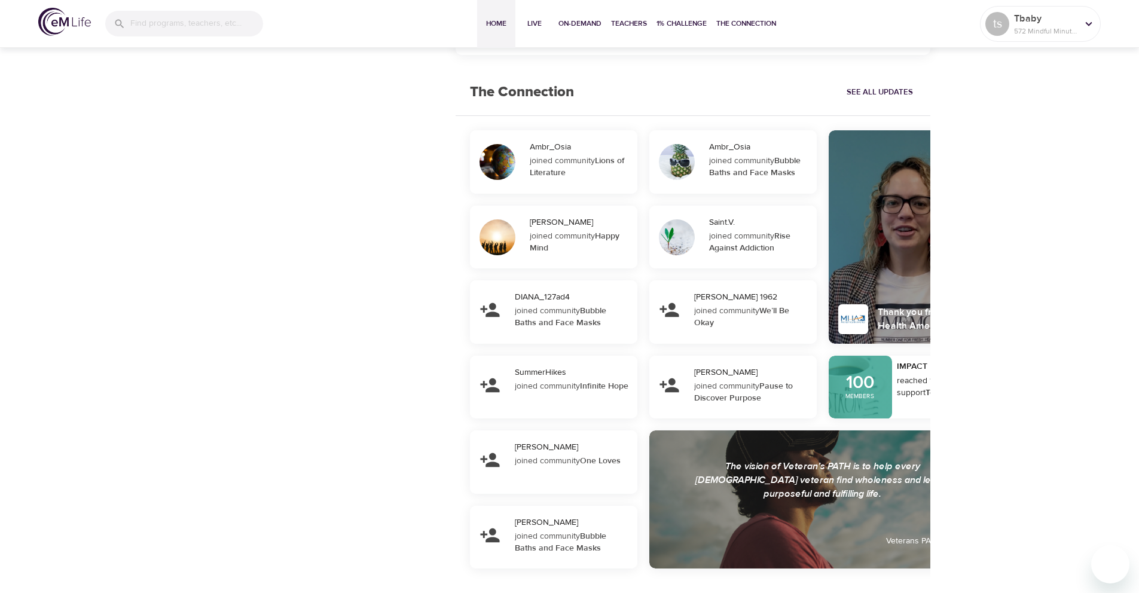
scroll to position [1137, 0]
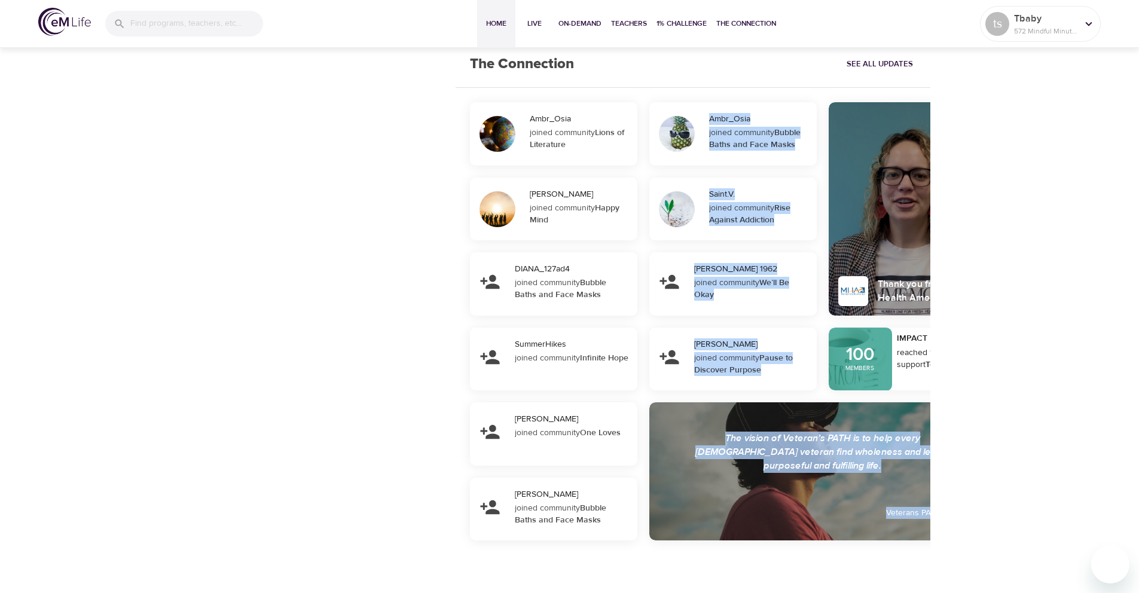
drag, startPoint x: 551, startPoint y: 556, endPoint x: 783, endPoint y: 545, distance: 231.6
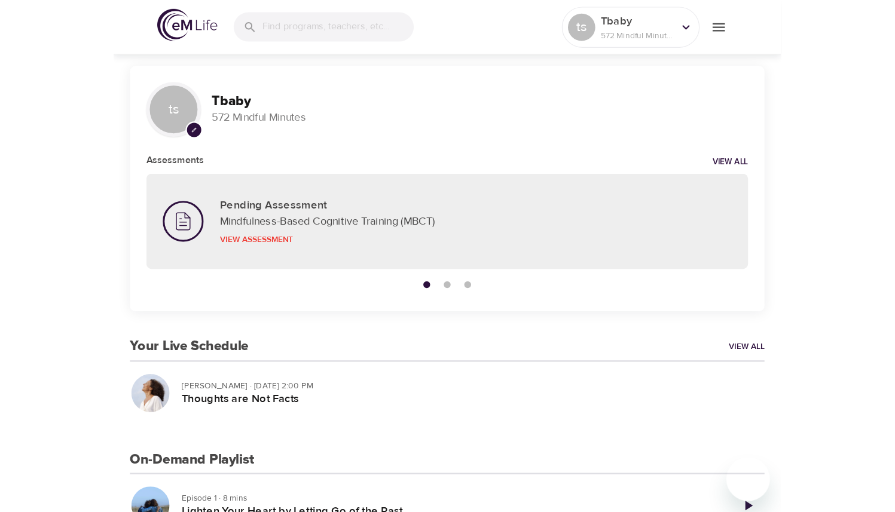
scroll to position [0, 0]
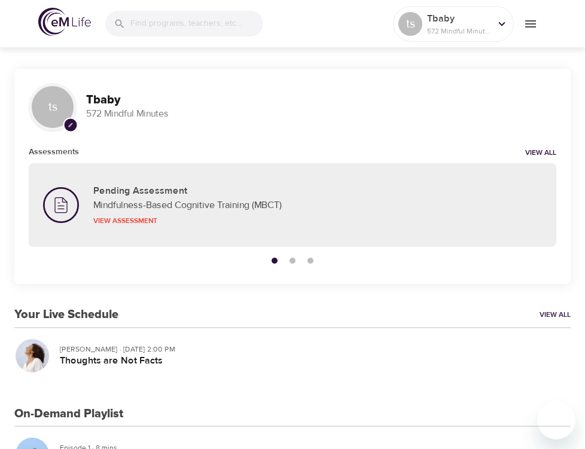
click at [142, 72] on div "ts pencil Tbaby 572 Mindful Minutes" at bounding box center [292, 107] width 556 height 77
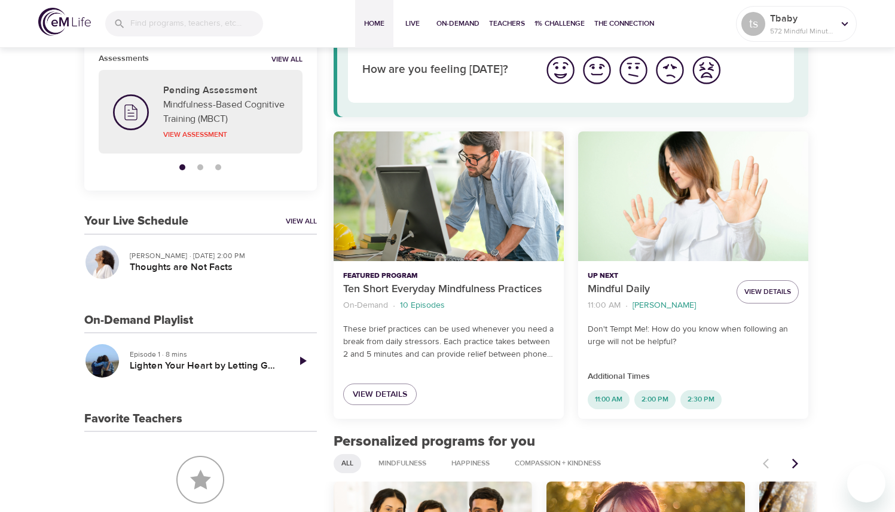
scroll to position [67, 0]
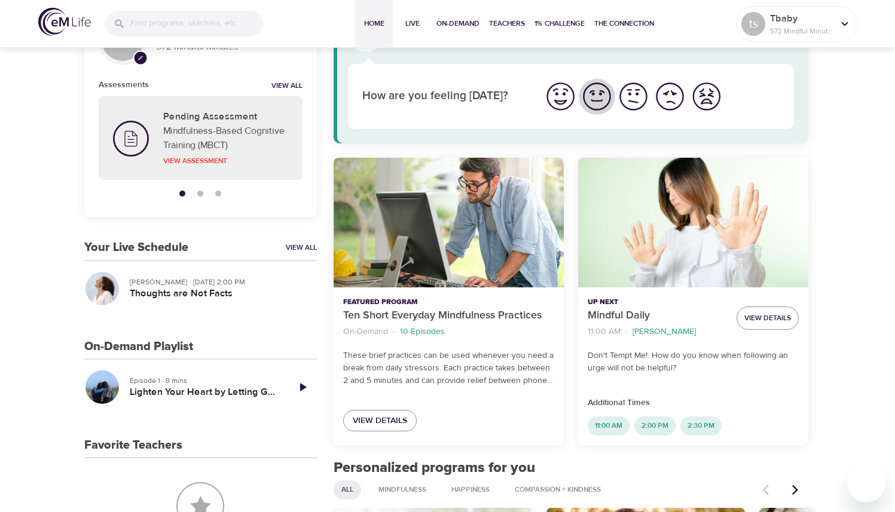
click at [600, 102] on img "I'm feeling good" at bounding box center [596, 96] width 33 height 33
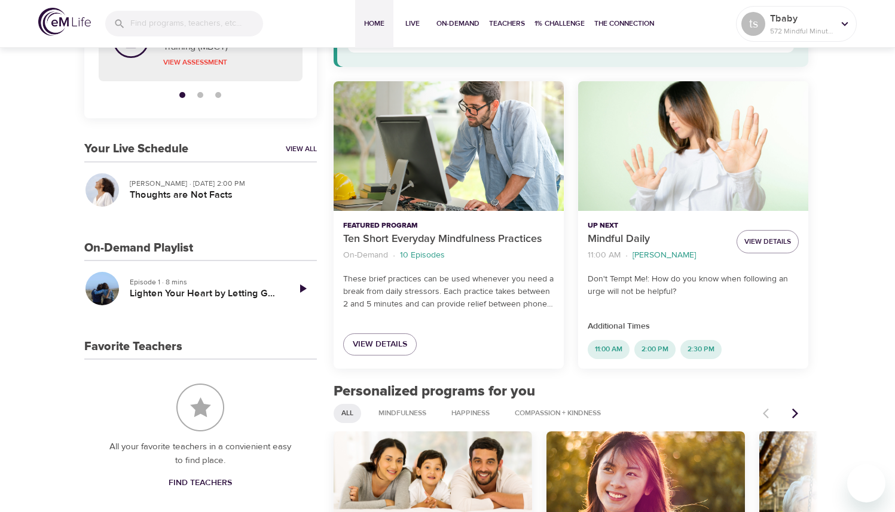
scroll to position [164, 0]
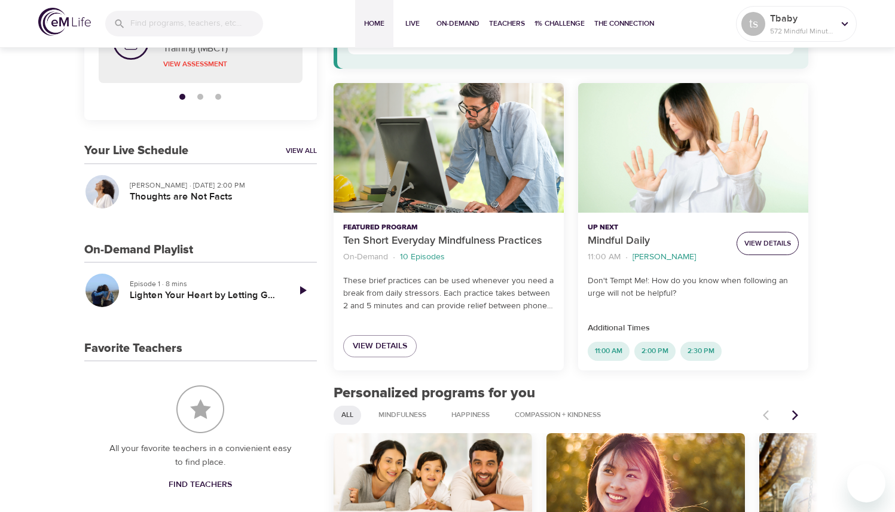
click at [772, 243] on span "View Details" at bounding box center [767, 243] width 47 height 13
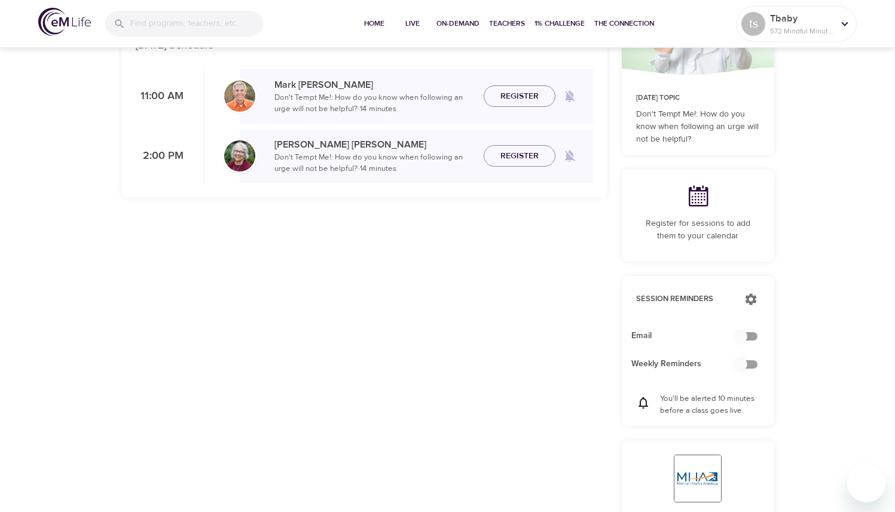
checkbox input "true"
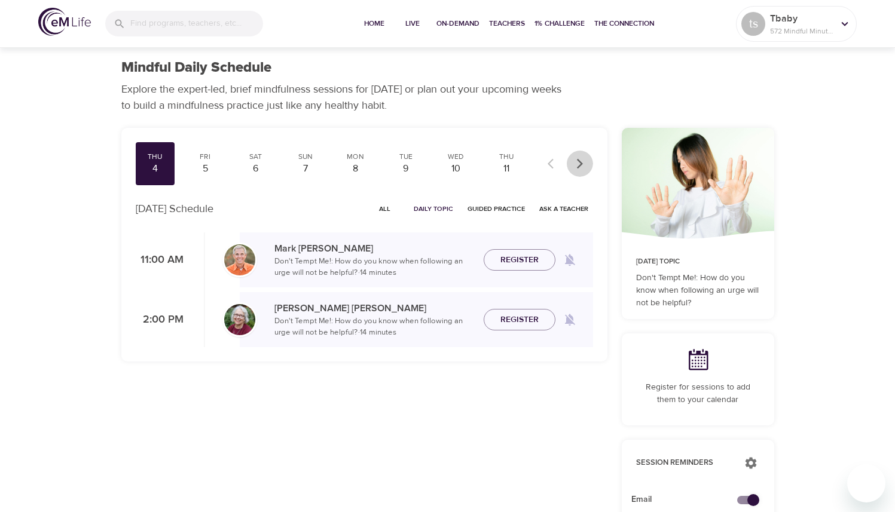
click at [580, 168] on icon "button" at bounding box center [580, 164] width 12 height 12
click at [580, 168] on div at bounding box center [566, 164] width 53 height 26
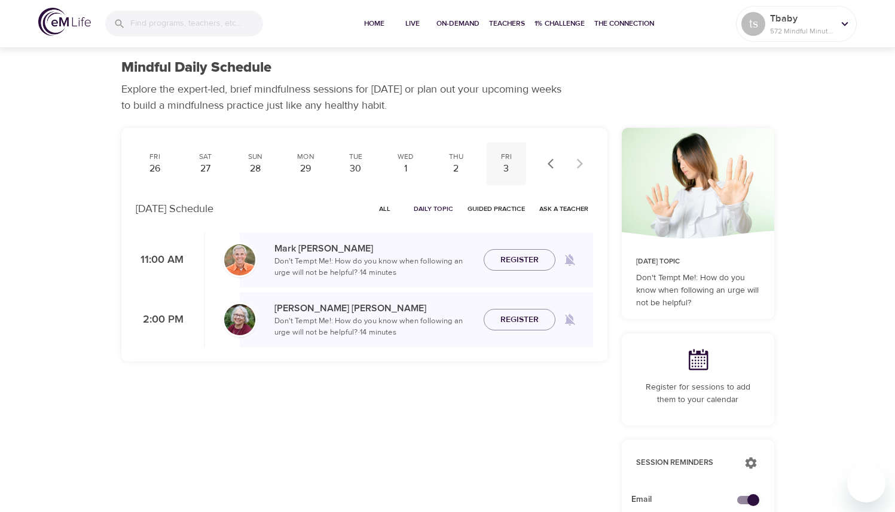
click at [508, 165] on div "3" at bounding box center [506, 169] width 30 height 14
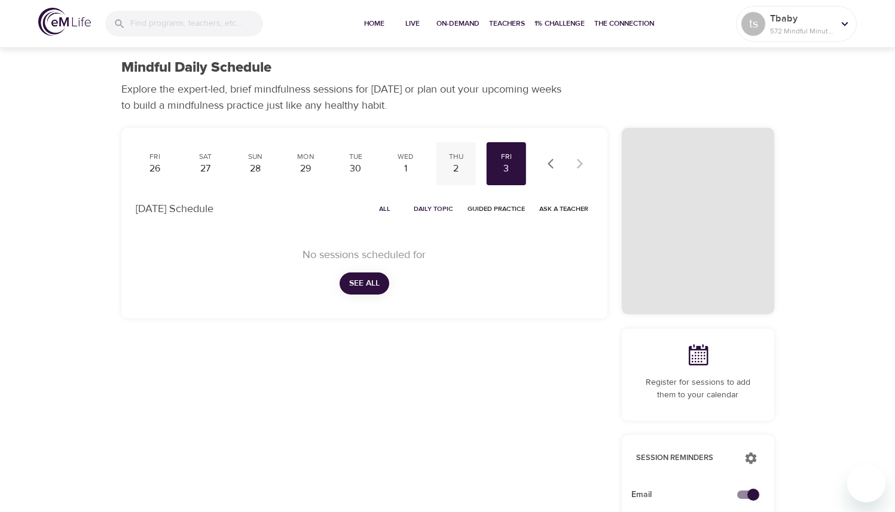
click at [459, 167] on div "2" at bounding box center [456, 169] width 30 height 14
click at [408, 165] on div "1" at bounding box center [406, 169] width 30 height 14
click at [359, 163] on div "30" at bounding box center [356, 169] width 30 height 14
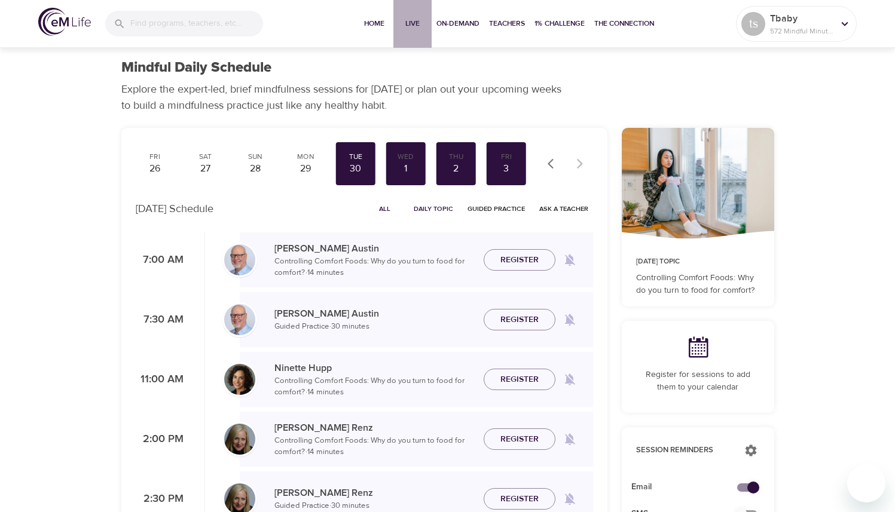
click at [405, 24] on span "Live" at bounding box center [412, 23] width 29 height 13
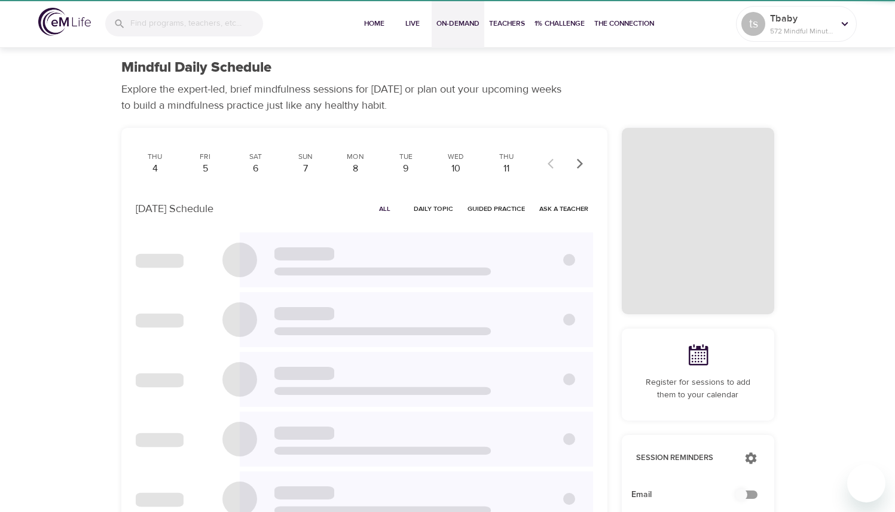
checkbox input "true"
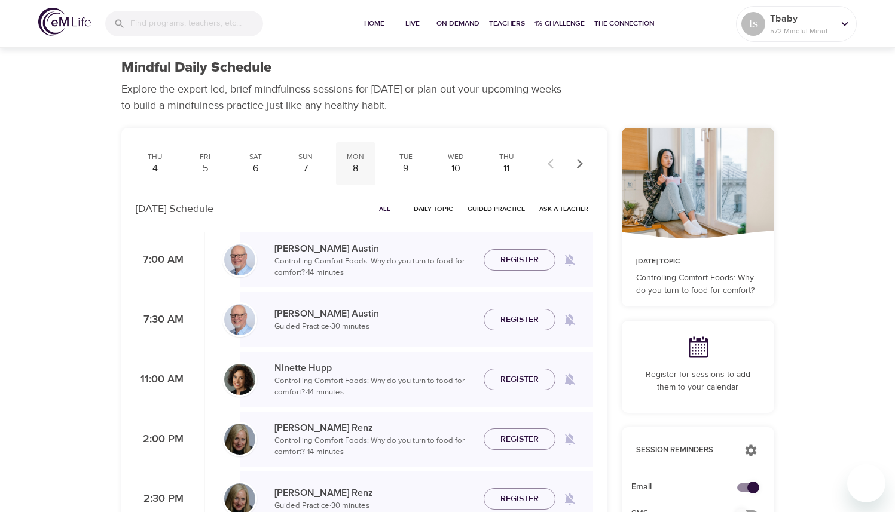
click at [355, 161] on div "Mon" at bounding box center [356, 157] width 30 height 10
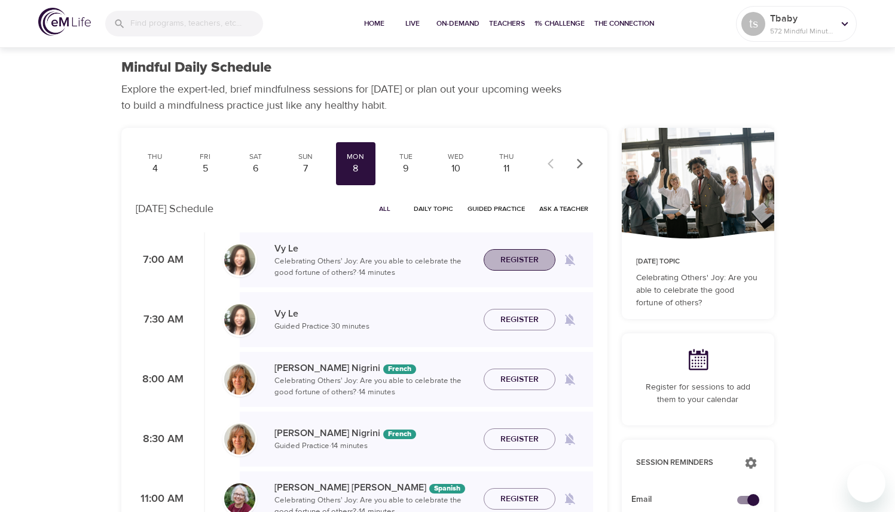
click at [524, 265] on span "Register" at bounding box center [519, 260] width 38 height 15
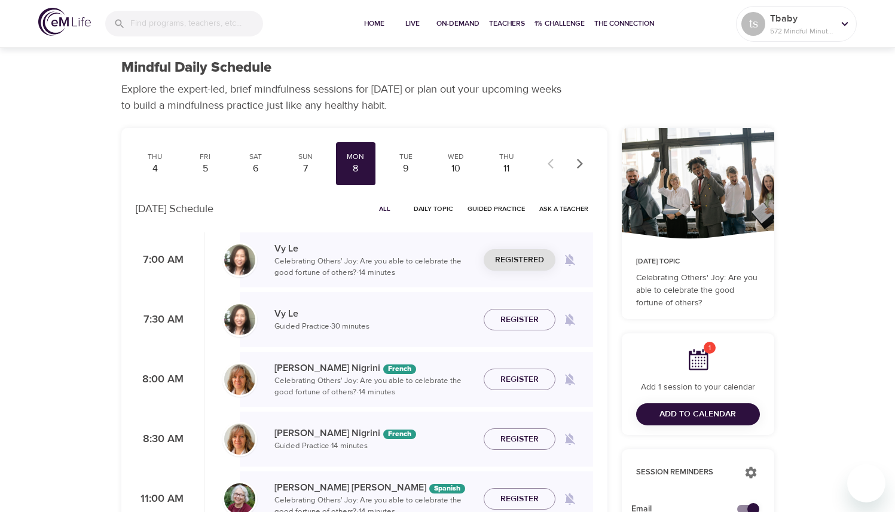
click at [696, 358] on icon at bounding box center [698, 360] width 24 height 24
click at [415, 27] on span "Live" at bounding box center [412, 23] width 29 height 13
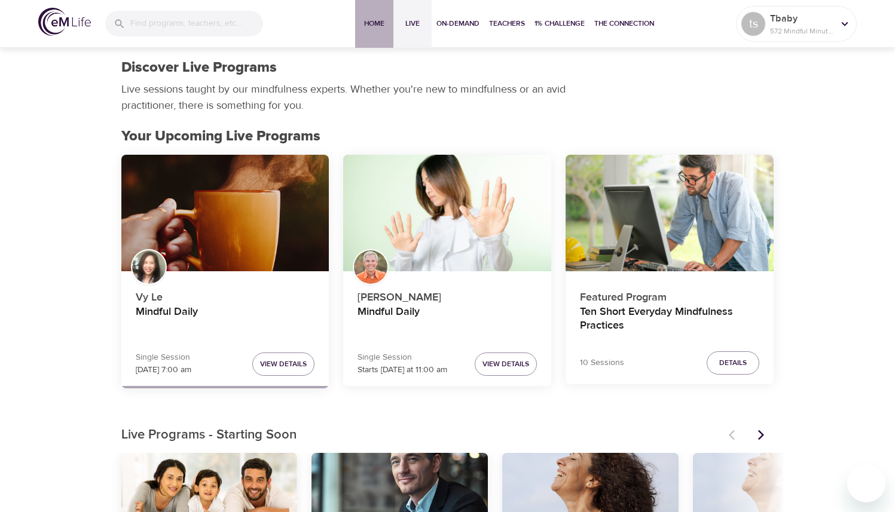
click at [369, 19] on span "Home" at bounding box center [374, 23] width 29 height 13
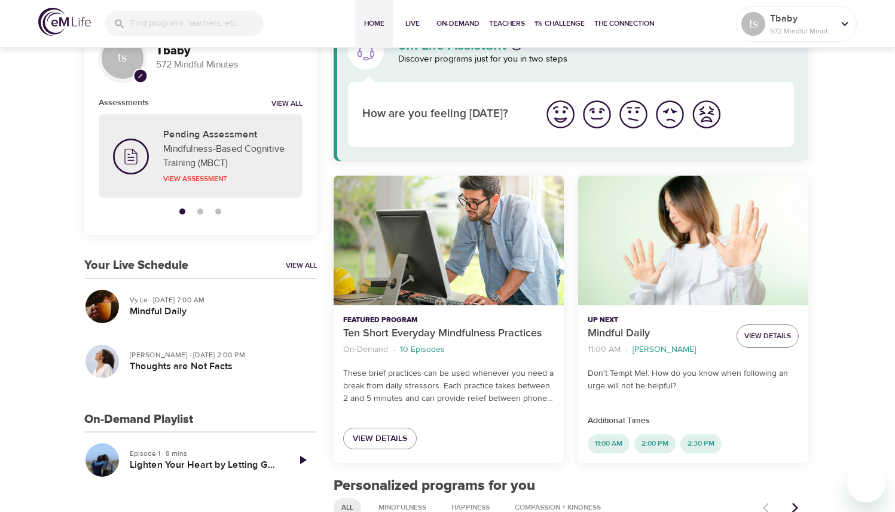
scroll to position [47, 0]
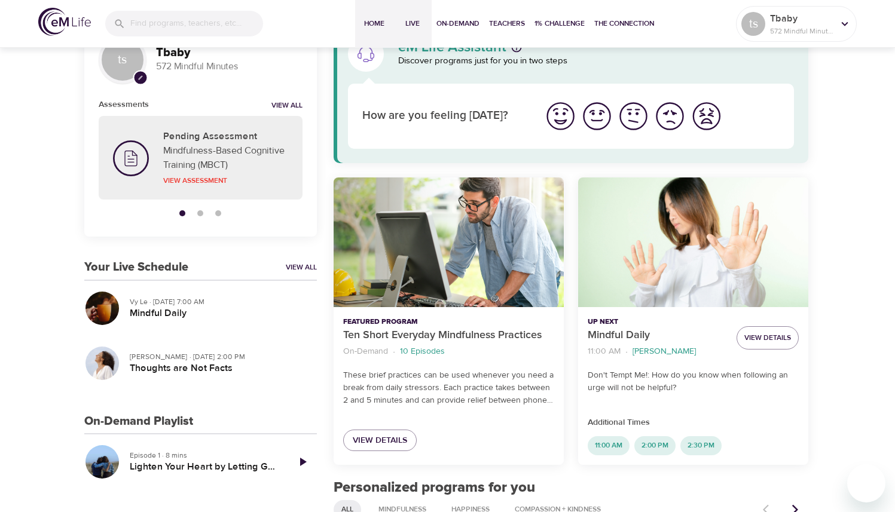
click at [410, 29] on span "Live" at bounding box center [412, 23] width 29 height 13
